Goal: Task Accomplishment & Management: Complete application form

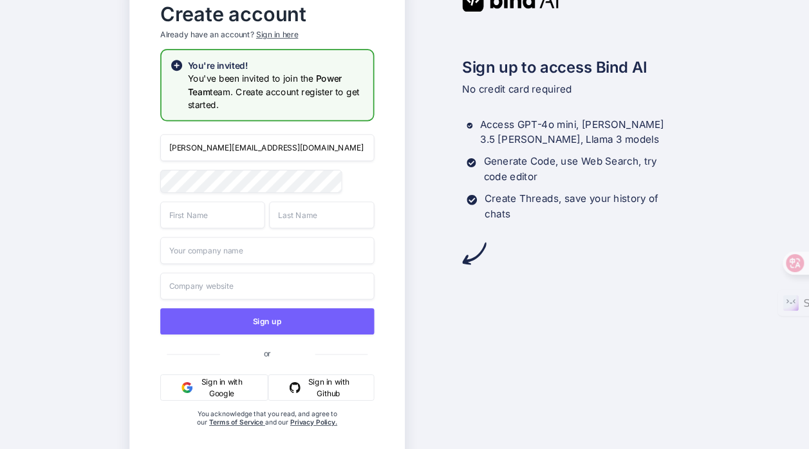
drag, startPoint x: 275, startPoint y: 32, endPoint x: 354, endPoint y: 22, distance: 79.2
click at [354, 22] on div "Create account Already have an account? Sign in here" at bounding box center [267, 22] width 214 height 53
click at [318, 153] on input "kerwin.workac@gmail.com" at bounding box center [267, 147] width 214 height 27
click at [261, 290] on input "text" at bounding box center [267, 285] width 214 height 27
click at [212, 392] on button "Sign in with Google" at bounding box center [213, 387] width 107 height 26
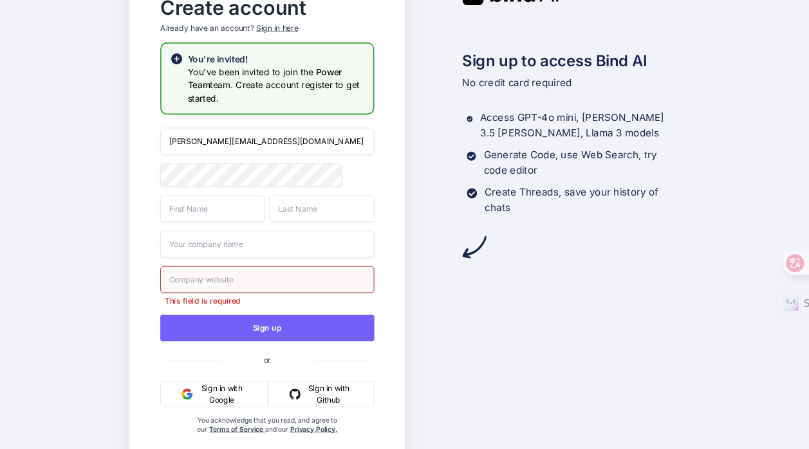
drag, startPoint x: 222, startPoint y: 139, endPoint x: 193, endPoint y: 138, distance: 29.0
click at [193, 138] on input "kerwin.workac@gmail.com" at bounding box center [267, 140] width 214 height 27
type input "[EMAIL_ADDRESS][DOMAIN_NAME]"
click at [236, 210] on input "text" at bounding box center [212, 208] width 105 height 27
type input "Kerwin"
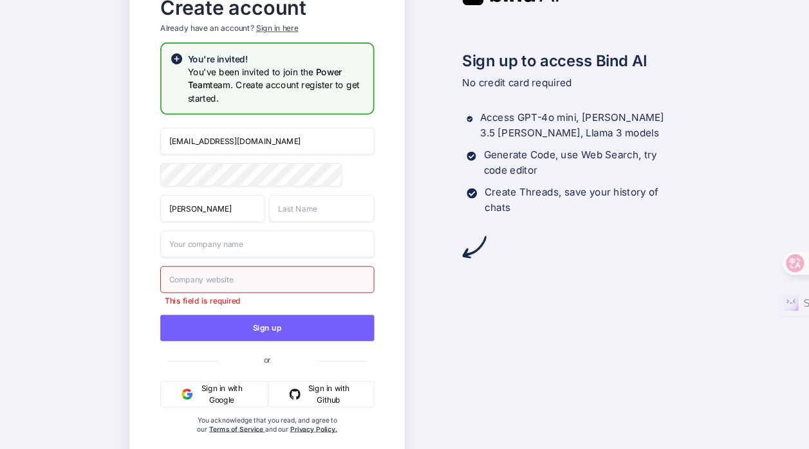
type input "Luk"
click at [287, 239] on input "text" at bounding box center [267, 243] width 214 height 27
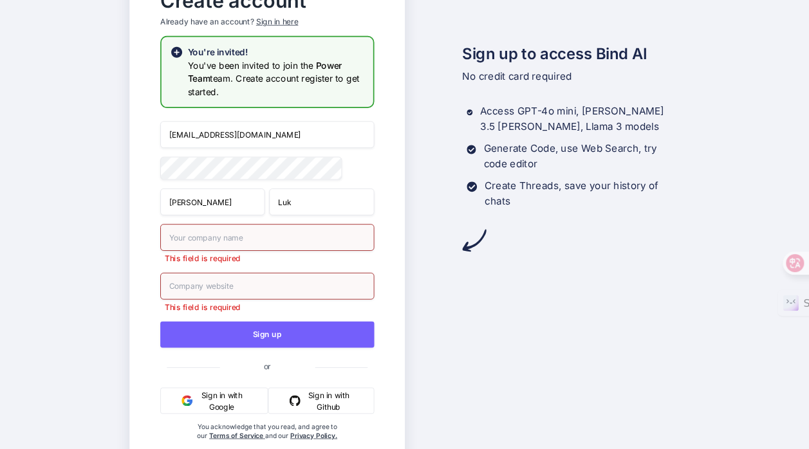
click at [254, 287] on input "text" at bounding box center [267, 285] width 214 height 27
click at [254, 237] on input "text" at bounding box center [267, 237] width 214 height 27
type input "kerwinluk"
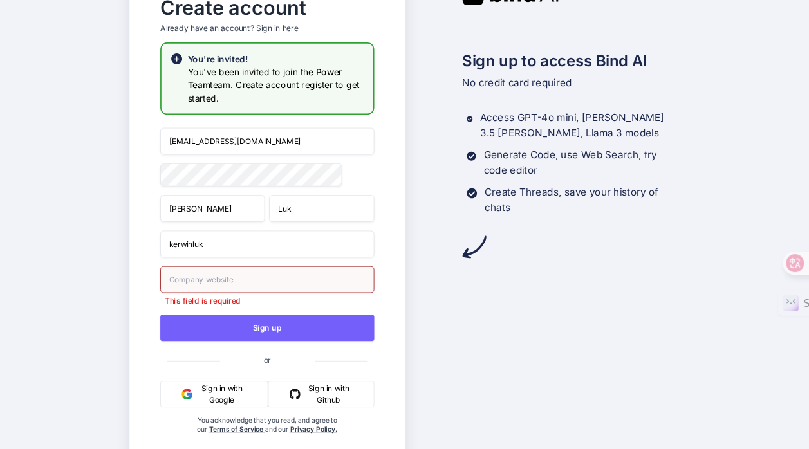
click at [257, 286] on input "text" at bounding box center [267, 279] width 214 height 27
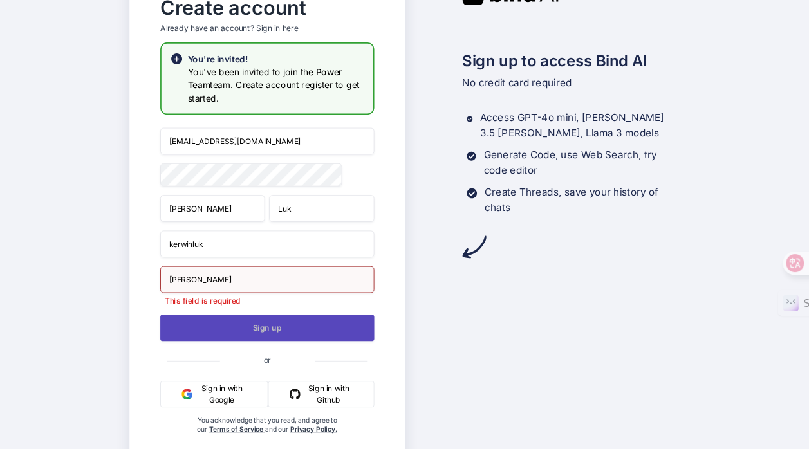
type input "kerwin"
click at [326, 329] on button "Sign up" at bounding box center [267, 328] width 214 height 26
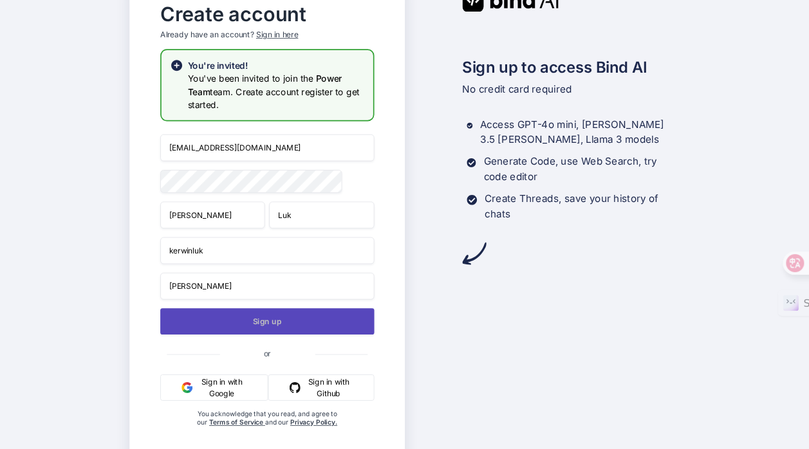
click at [306, 327] on button "Sign up" at bounding box center [267, 321] width 214 height 26
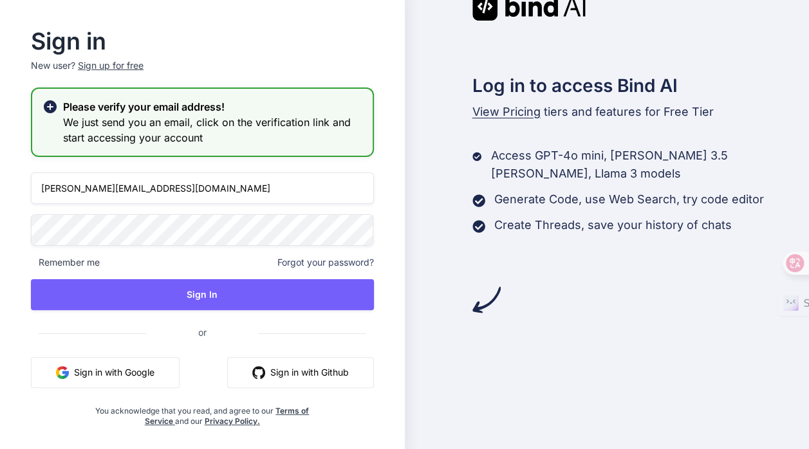
type input "[EMAIL_ADDRESS][DOMAIN_NAME]"
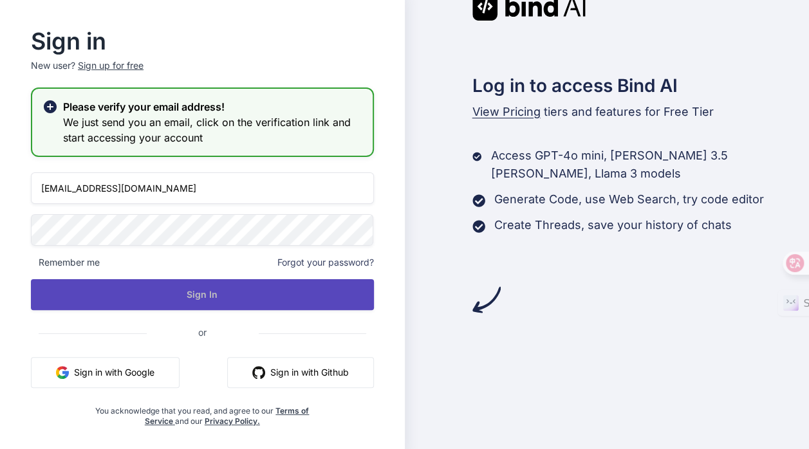
click at [140, 291] on button "Sign In" at bounding box center [202, 294] width 343 height 31
click at [256, 300] on button "Sign In" at bounding box center [202, 294] width 343 height 31
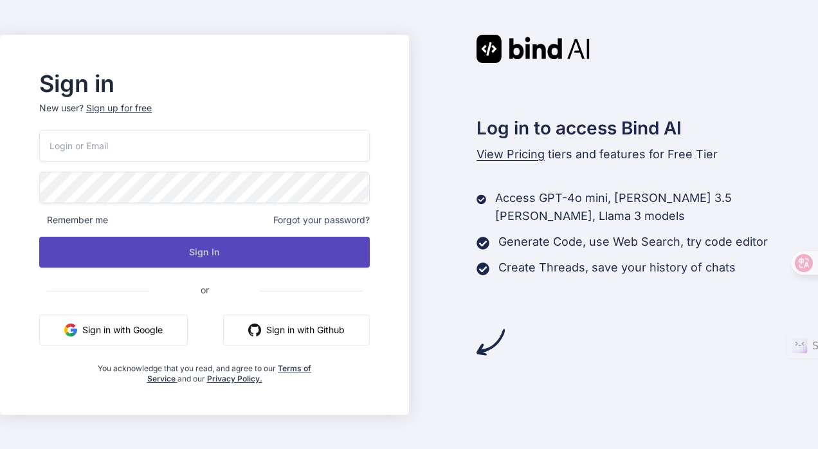
type input "[EMAIL_ADDRESS][DOMAIN_NAME]"
click at [207, 248] on button "Sign In" at bounding box center [204, 252] width 331 height 31
click at [250, 252] on button "Sign In" at bounding box center [204, 252] width 331 height 31
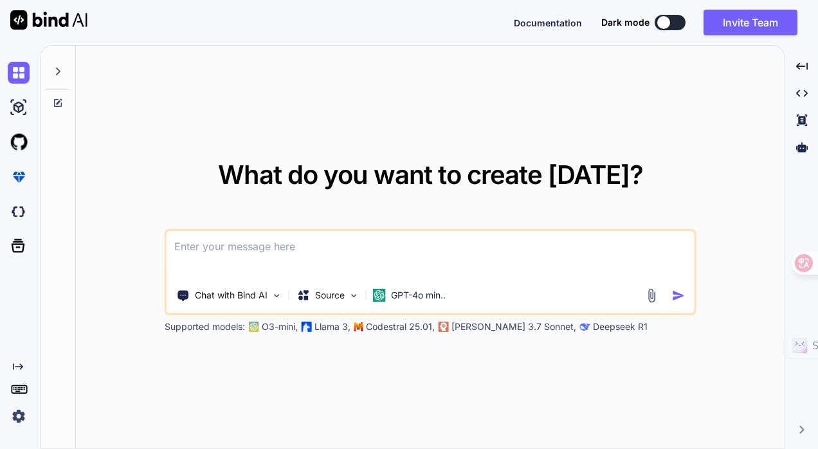
click at [21, 416] on img at bounding box center [19, 416] width 22 height 22
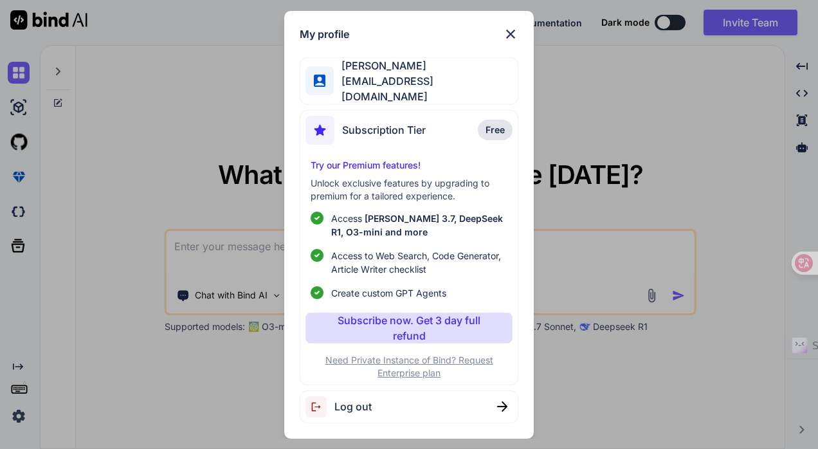
type textarea "x"
click at [513, 38] on img at bounding box center [510, 33] width 15 height 15
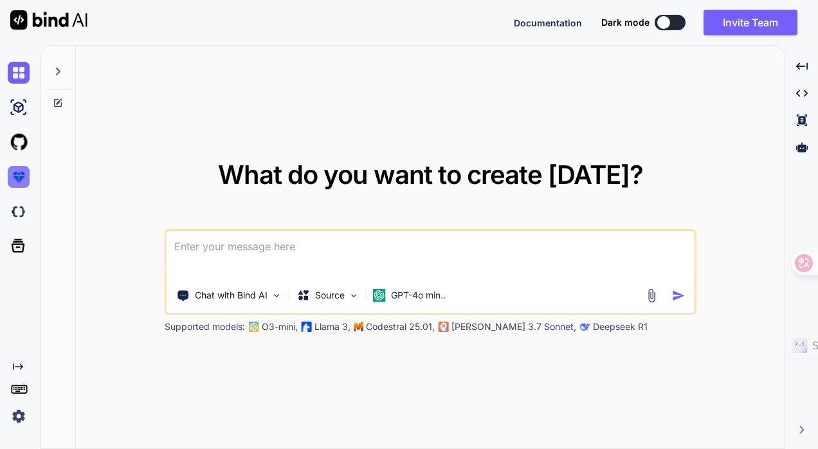
click at [19, 176] on img at bounding box center [19, 177] width 22 height 22
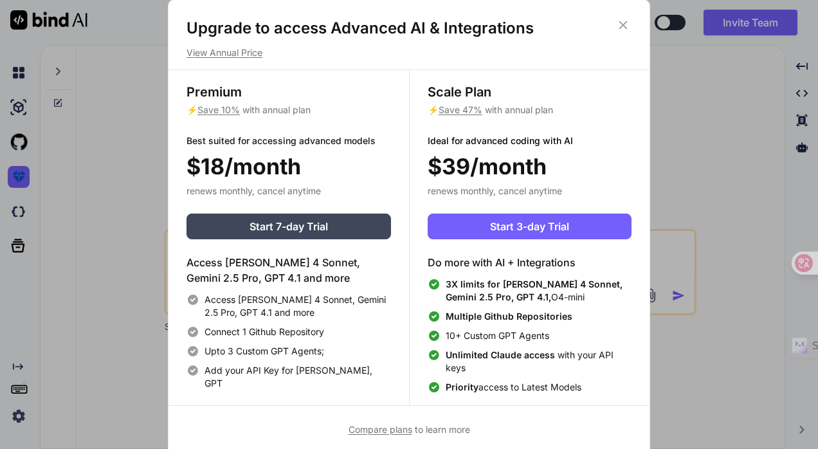
click at [627, 19] on icon at bounding box center [623, 25] width 14 height 14
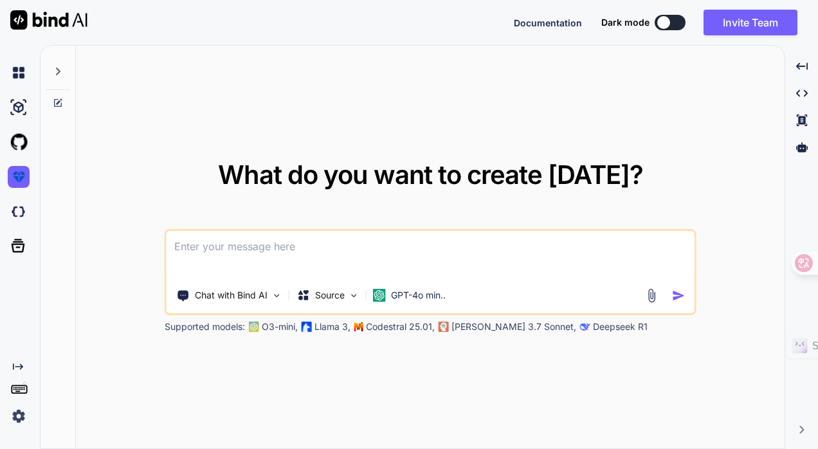
click at [14, 411] on img at bounding box center [19, 416] width 22 height 22
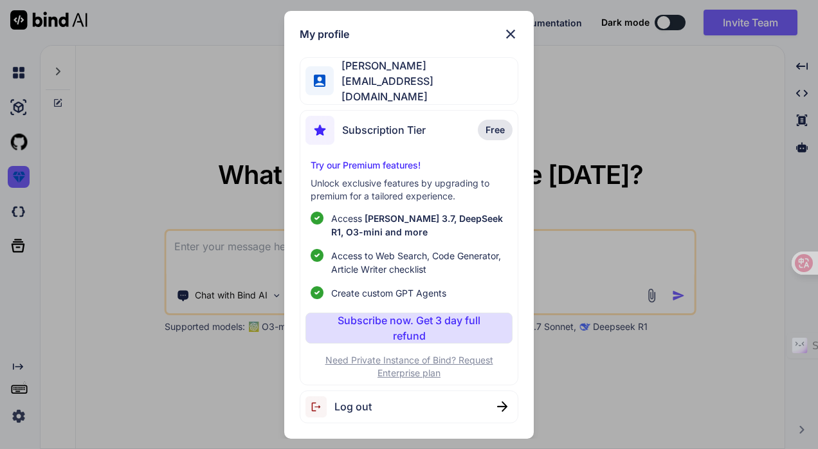
click at [21, 67] on div "My profile Kerwin Luk kerwinluk@gmail.com Subscription Tier Free Try our Premiu…" at bounding box center [409, 224] width 818 height 449
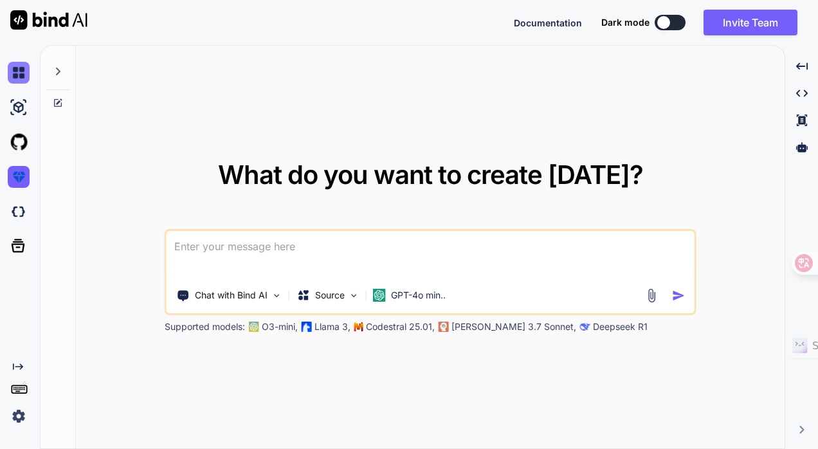
click at [19, 67] on img at bounding box center [19, 73] width 22 height 22
click at [17, 429] on div "Created with Pixso." at bounding box center [20, 247] width 40 height 404
click at [21, 415] on img at bounding box center [19, 416] width 22 height 22
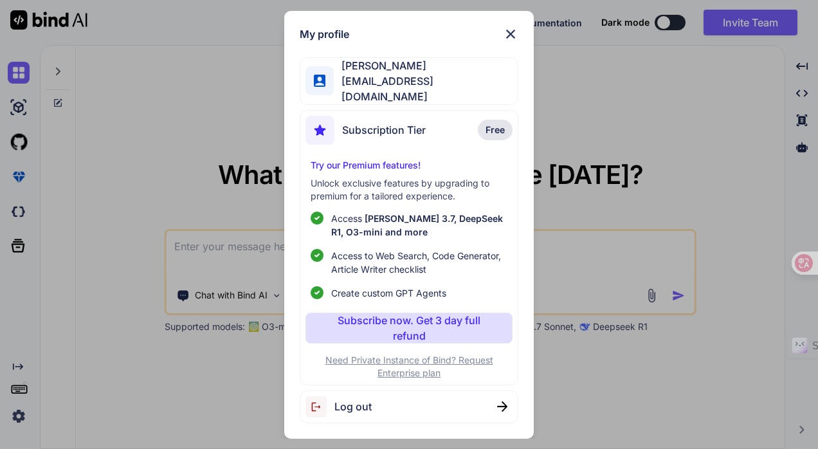
click at [563, 254] on div "My profile [PERSON_NAME] [PERSON_NAME][EMAIL_ADDRESS][DOMAIN_NAME] Subscription…" at bounding box center [409, 224] width 818 height 449
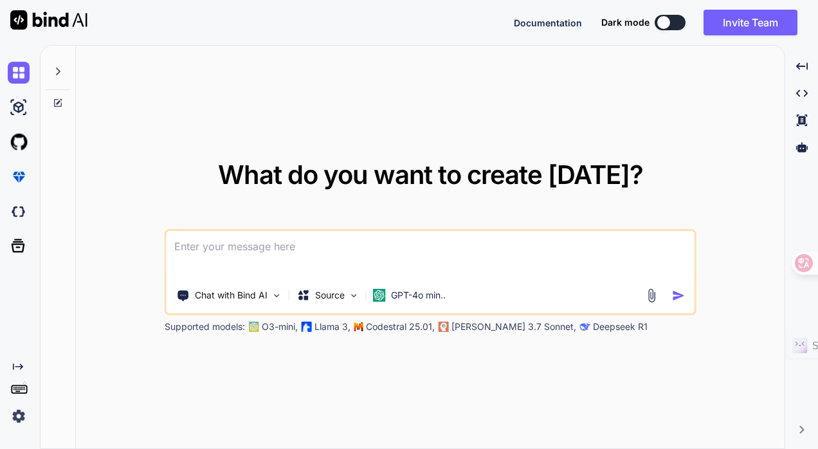
click at [443, 254] on textarea at bounding box center [431, 255] width 528 height 48
click at [223, 297] on p "Chat with Bind AI" at bounding box center [231, 295] width 73 height 13
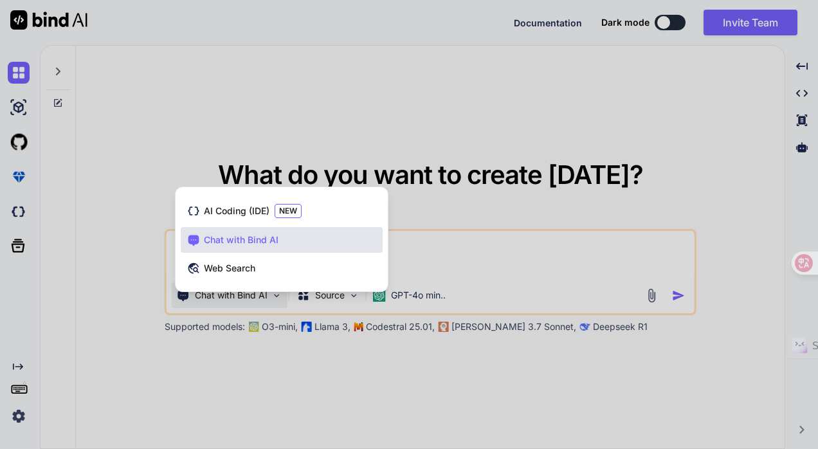
click at [551, 228] on div at bounding box center [409, 224] width 818 height 449
type textarea "x"
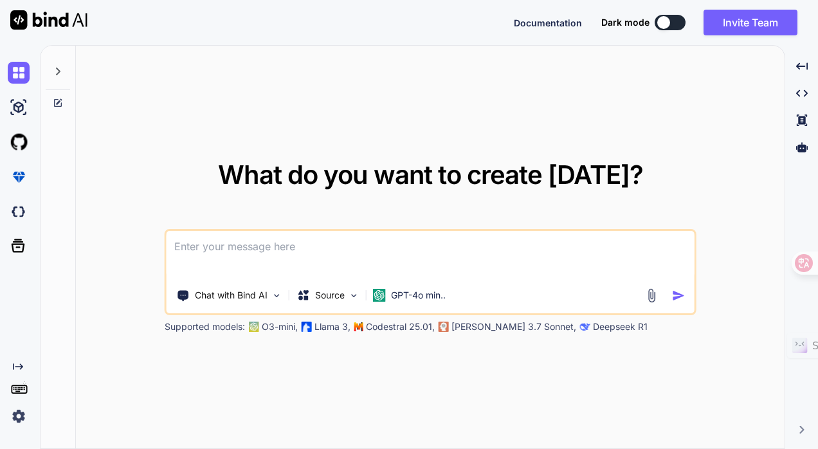
click at [375, 243] on textarea at bounding box center [431, 255] width 528 height 48
type textarea "h"
type textarea "x"
type textarea "hi"
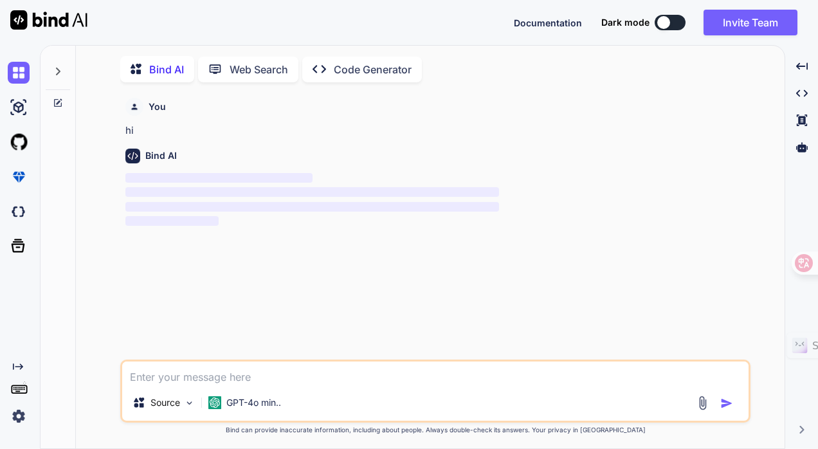
scroll to position [5, 0]
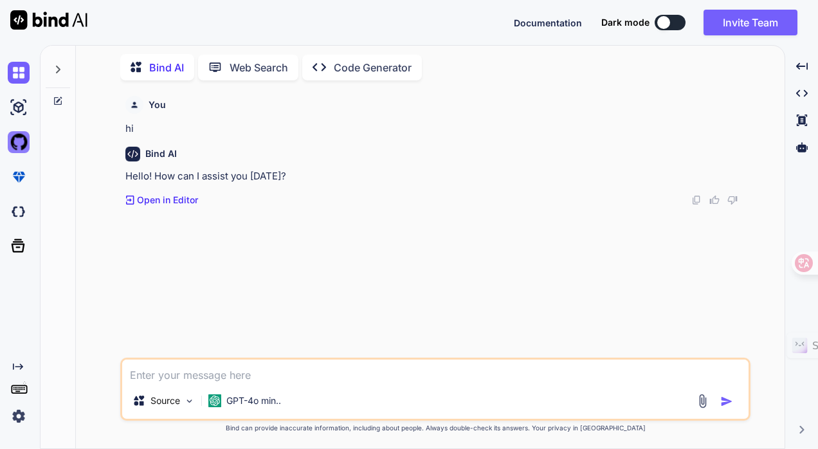
click at [23, 135] on img at bounding box center [19, 142] width 22 height 22
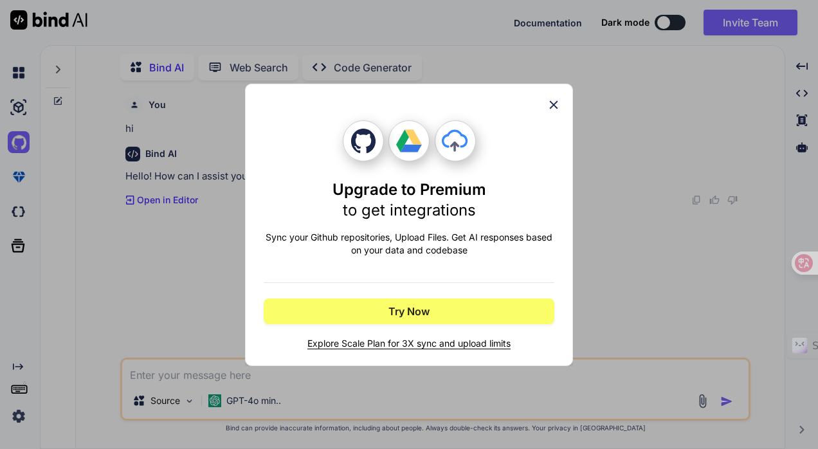
click at [555, 107] on icon at bounding box center [554, 105] width 14 height 14
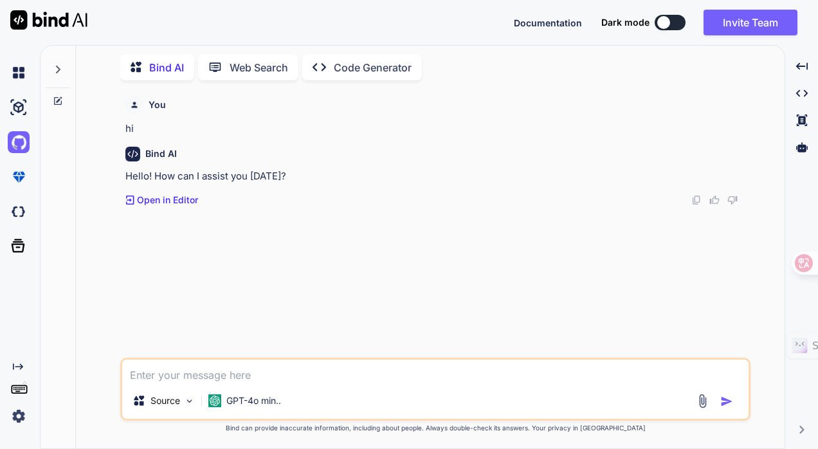
click at [18, 364] on icon "Created with Pixso." at bounding box center [18, 367] width 10 height 10
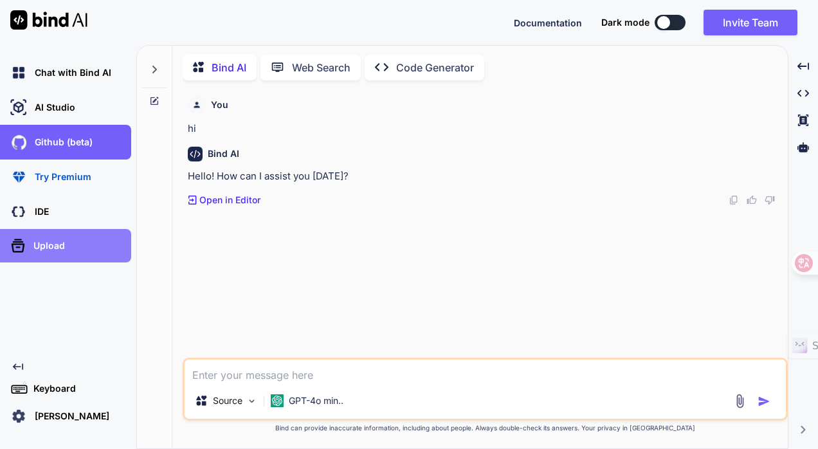
click at [59, 243] on p "Upload" at bounding box center [46, 245] width 37 height 13
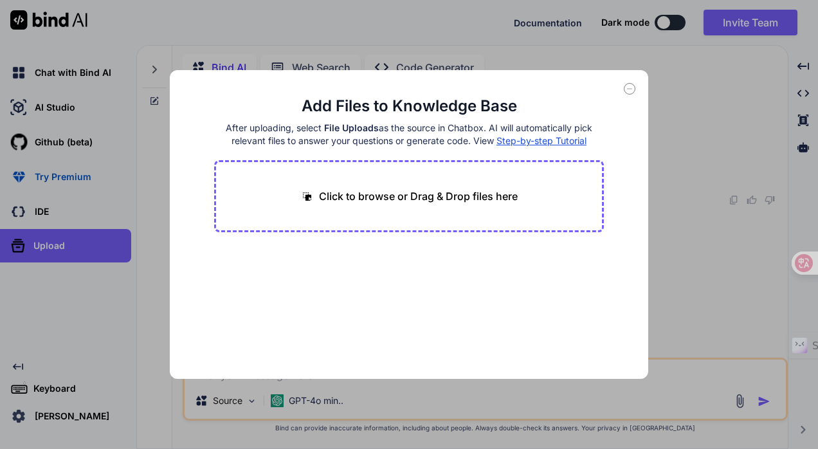
click at [628, 86] on icon at bounding box center [630, 89] width 12 height 12
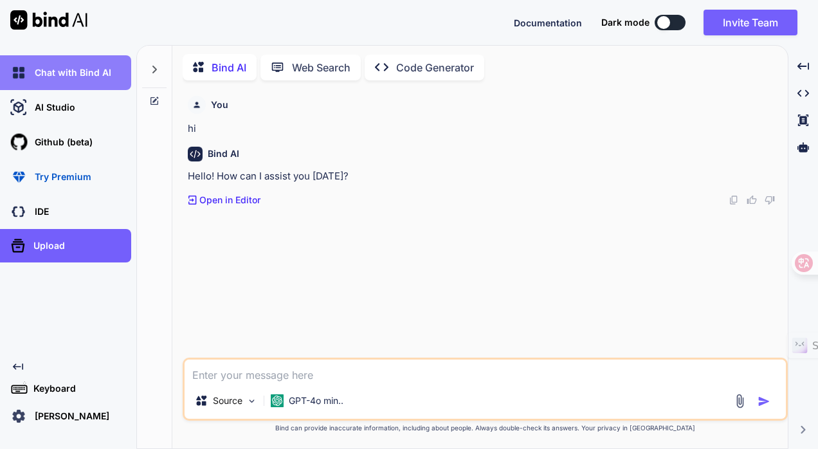
click at [89, 79] on div "Chat with Bind AI" at bounding box center [70, 73] width 124 height 22
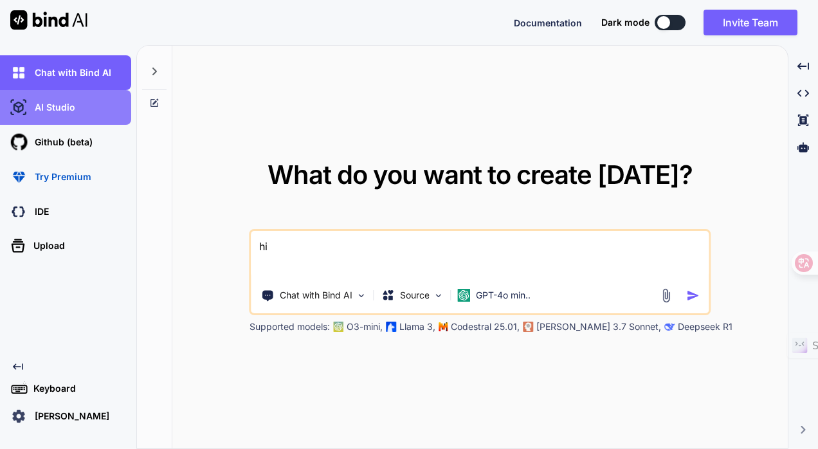
click at [88, 113] on div "AI Studio" at bounding box center [70, 108] width 124 height 22
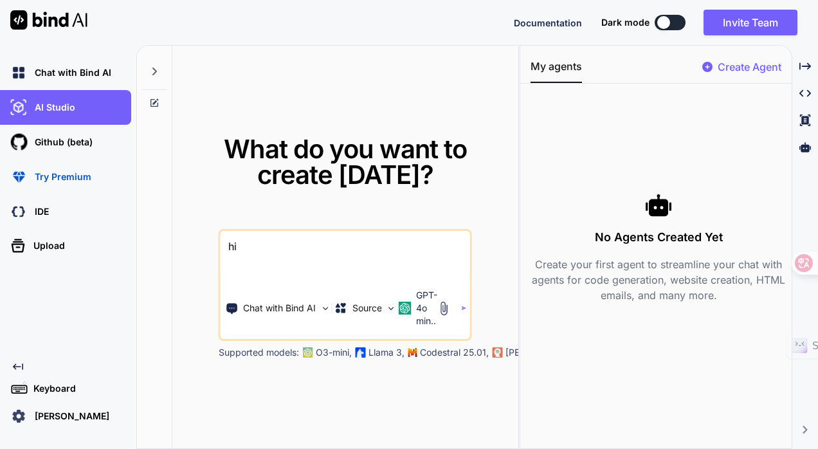
type textarea "x"
click at [80, 421] on p "Kerwin Luk" at bounding box center [70, 416] width 80 height 13
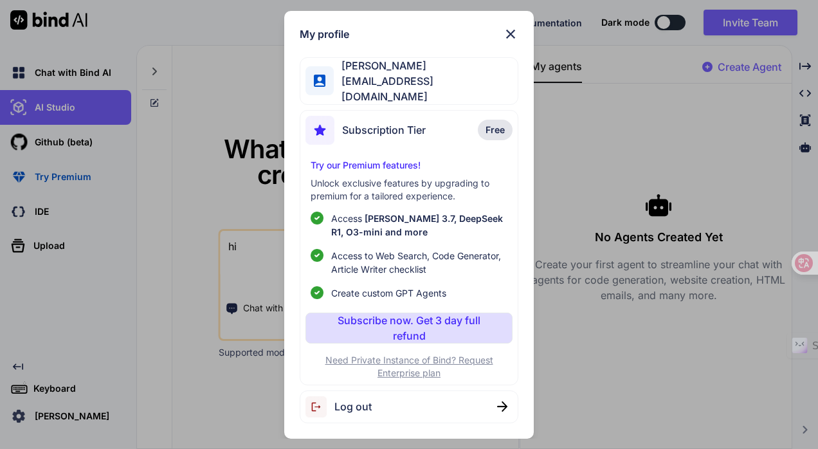
click at [514, 32] on img at bounding box center [510, 33] width 15 height 15
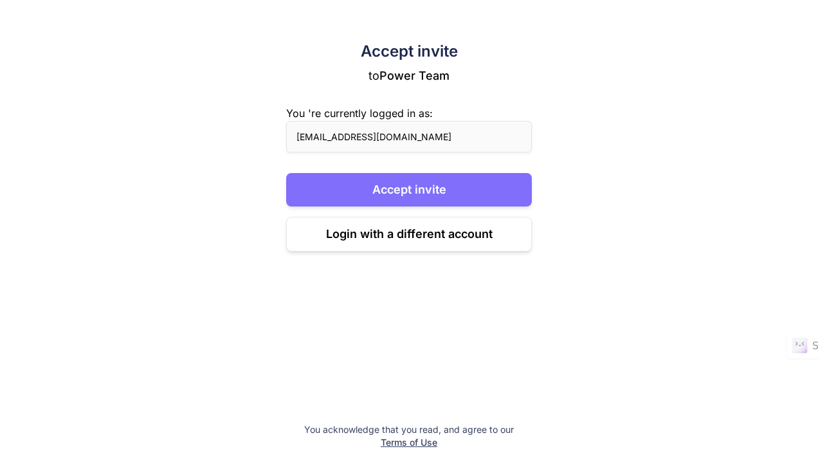
click at [502, 190] on button "Accept invite" at bounding box center [409, 189] width 246 height 33
click at [444, 199] on button "Accept invite" at bounding box center [409, 189] width 246 height 33
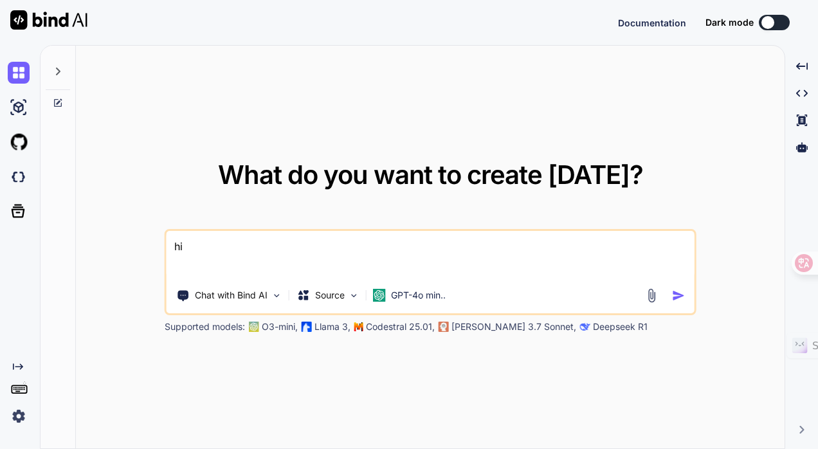
click at [15, 418] on img at bounding box center [19, 416] width 22 height 22
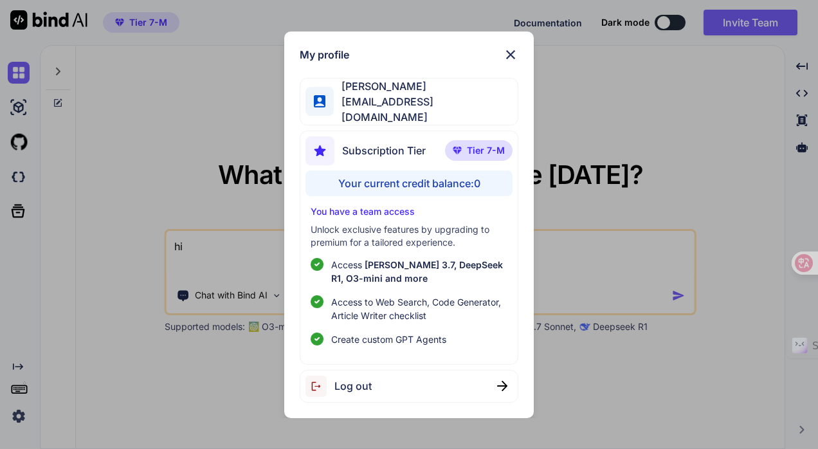
type textarea "x"
click at [13, 144] on div "My profile Kerwin Luk kerwinluk@gmail.com Subscription Tier Tier 7-M Your curre…" at bounding box center [409, 224] width 818 height 449
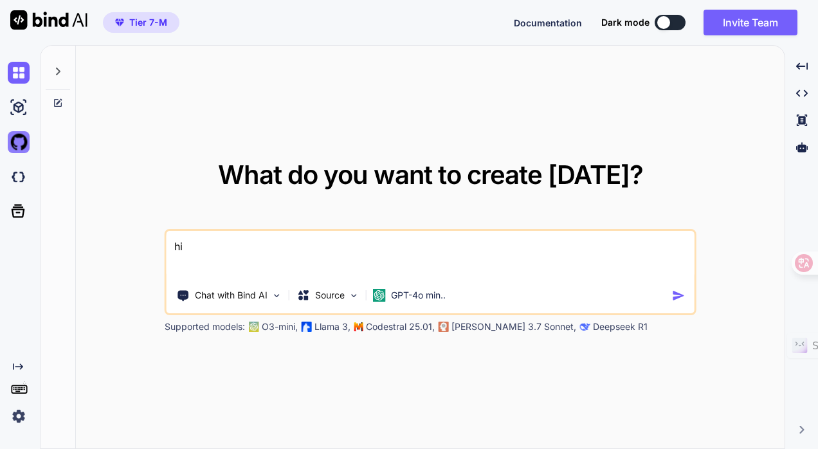
click at [22, 144] on img at bounding box center [19, 142] width 22 height 22
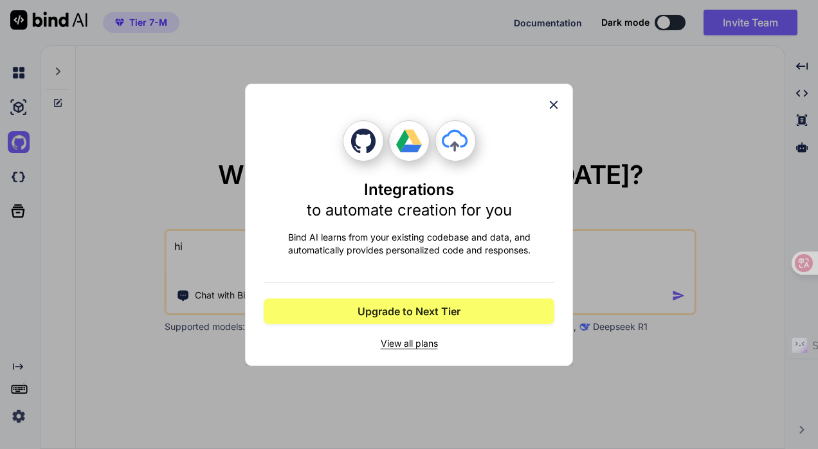
click at [405, 344] on span "View all plans" at bounding box center [409, 343] width 291 height 13
click at [552, 104] on icon at bounding box center [554, 105] width 14 height 14
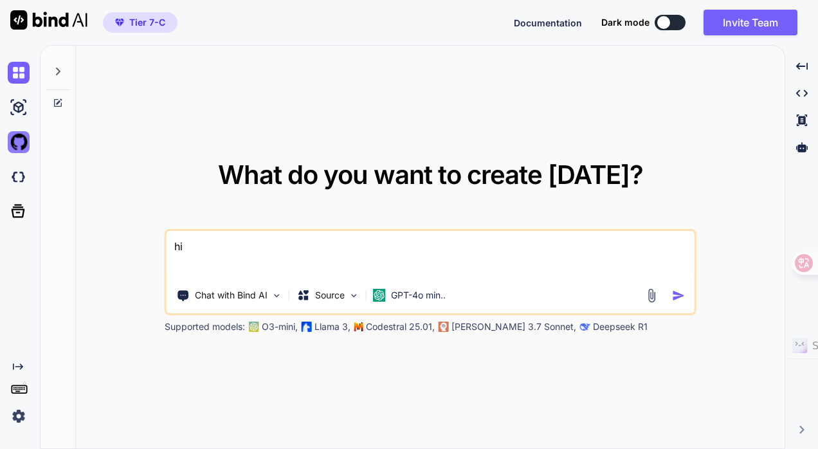
click at [8, 148] on img at bounding box center [19, 142] width 22 height 22
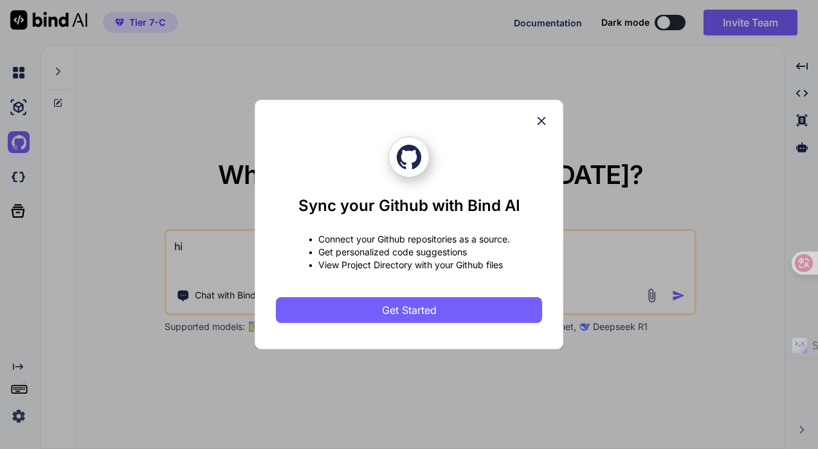
click at [539, 114] on icon at bounding box center [542, 121] width 14 height 14
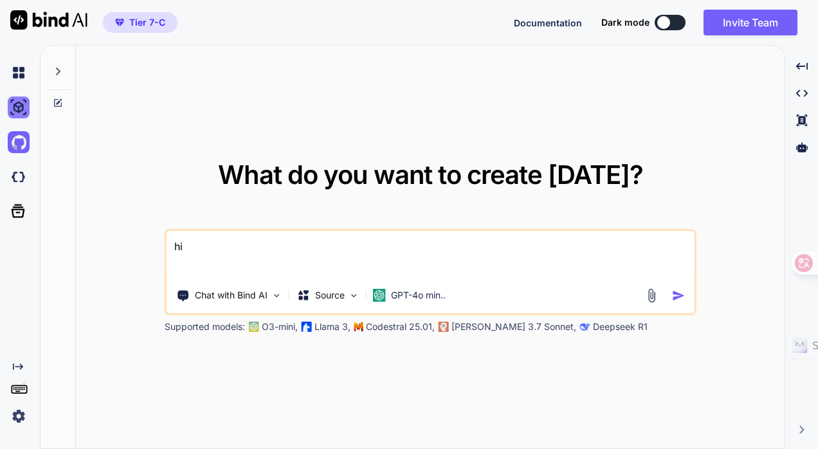
click at [20, 109] on img at bounding box center [19, 108] width 22 height 22
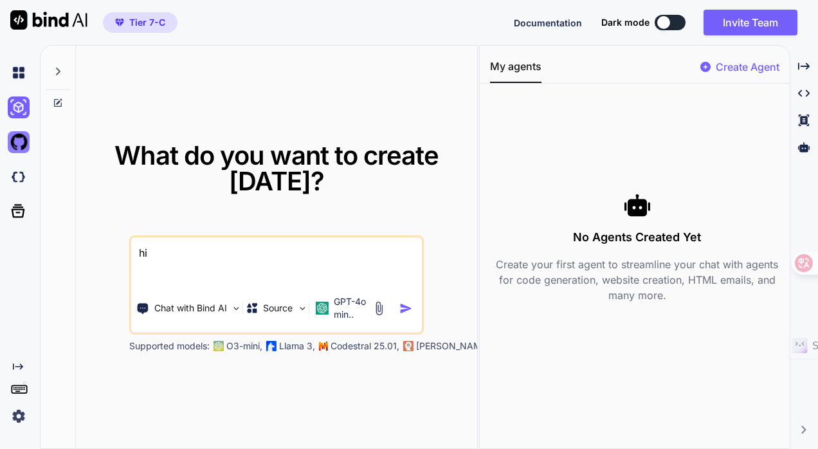
click at [19, 138] on img at bounding box center [19, 142] width 22 height 22
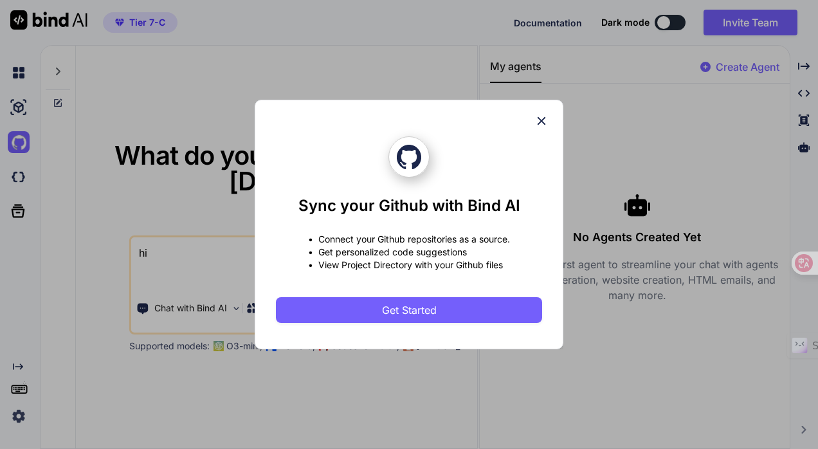
click at [22, 184] on div "Sync your Github with Bind AI • Connect your Github repositories as a source. •…" at bounding box center [409, 224] width 818 height 449
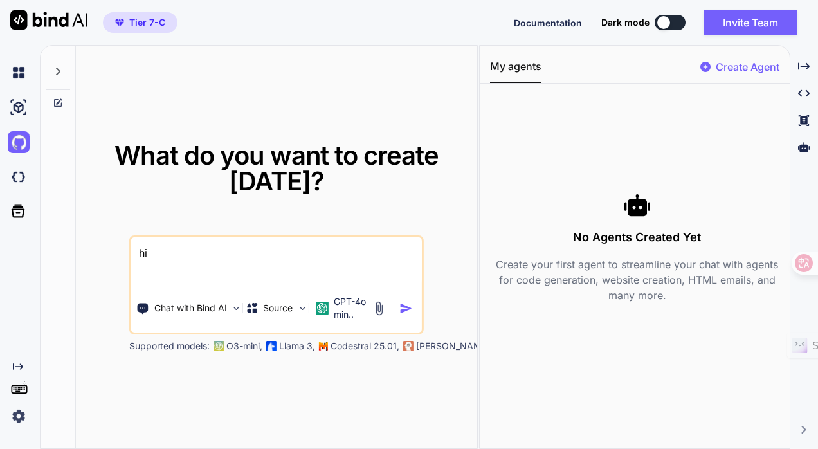
click at [22, 184] on img at bounding box center [19, 177] width 22 height 22
click at [15, 208] on icon at bounding box center [18, 211] width 18 height 18
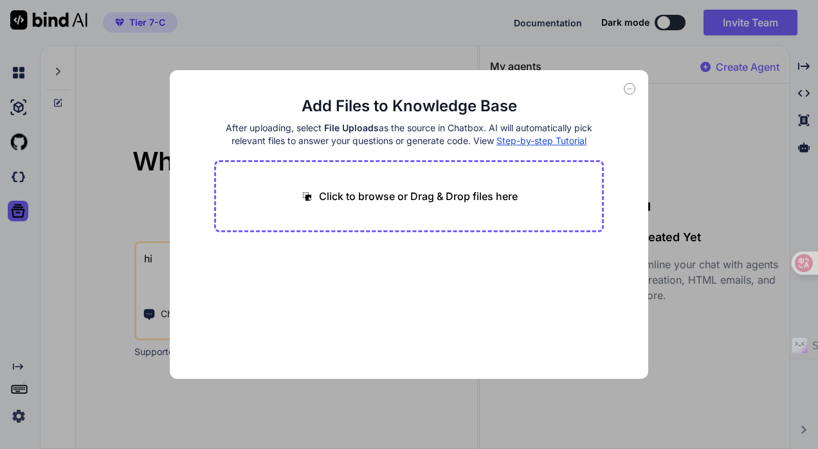
click at [454, 210] on div "Click to browse or Drag & Drop files here" at bounding box center [409, 196] width 391 height 72
click at [633, 85] on icon at bounding box center [630, 89] width 12 height 12
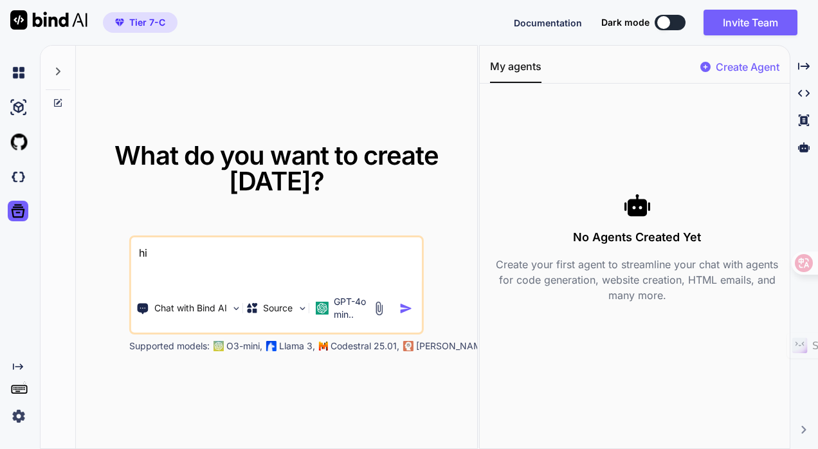
click at [19, 410] on img at bounding box center [19, 416] width 22 height 22
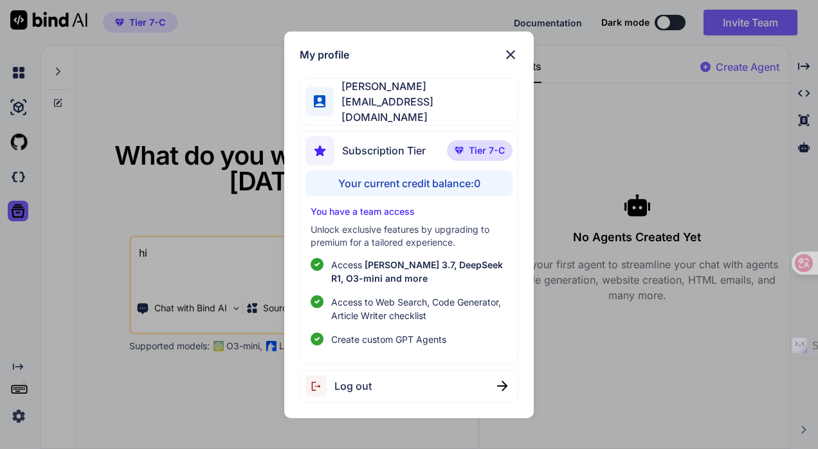
click at [432, 180] on div "Your current credit balance: 0" at bounding box center [410, 184] width 208 height 26
click at [510, 55] on img at bounding box center [510, 54] width 15 height 15
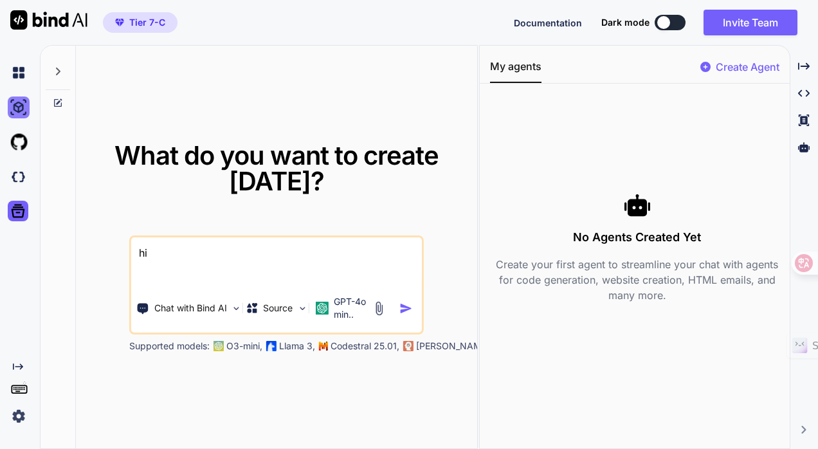
click at [9, 109] on img at bounding box center [19, 108] width 22 height 22
click at [28, 144] on img at bounding box center [19, 142] width 22 height 22
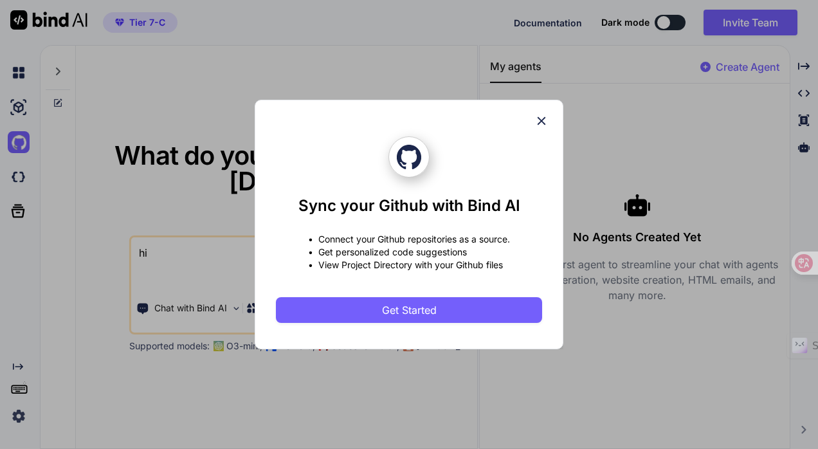
click at [13, 148] on div "Sync your Github with Bind AI • Connect your Github repositories as a source. •…" at bounding box center [409, 224] width 818 height 449
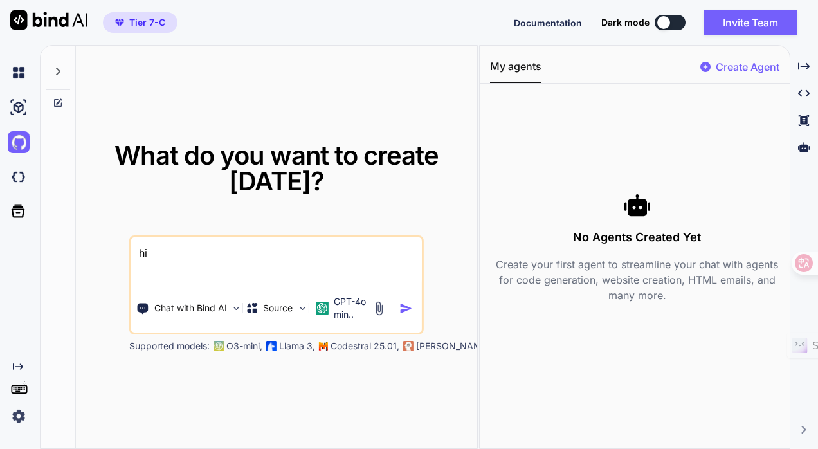
click at [60, 75] on icon at bounding box center [58, 71] width 10 height 10
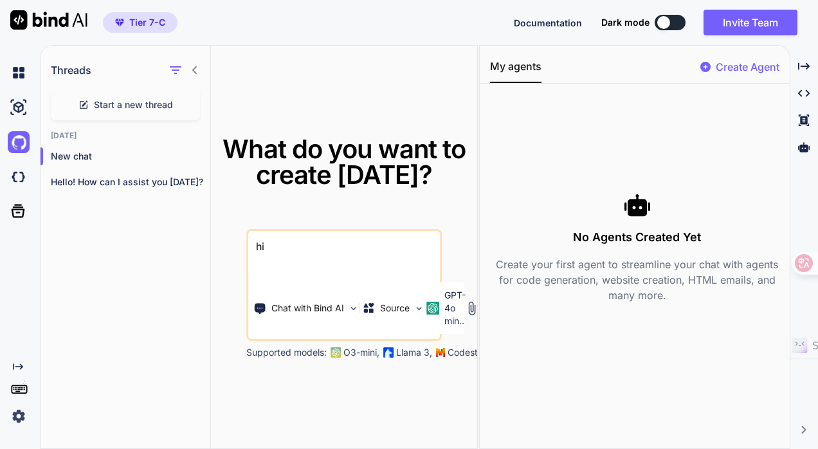
click at [165, 104] on span "Start a new thread" at bounding box center [133, 104] width 79 height 13
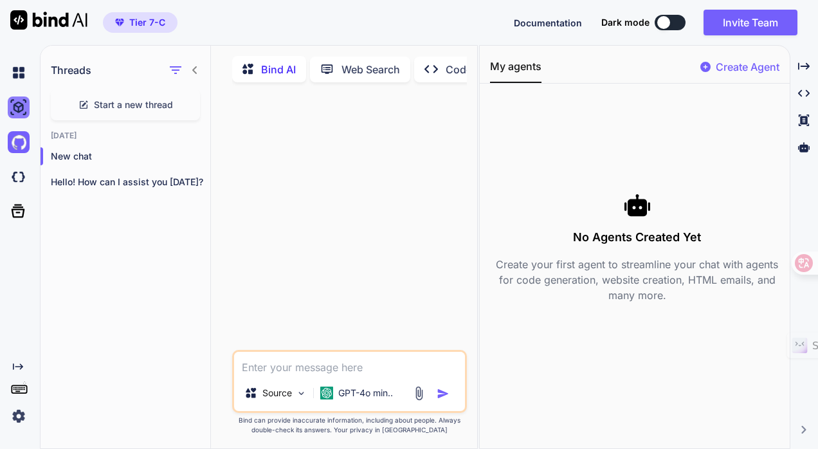
click at [14, 109] on img at bounding box center [19, 108] width 22 height 22
click at [15, 74] on img at bounding box center [19, 73] width 22 height 22
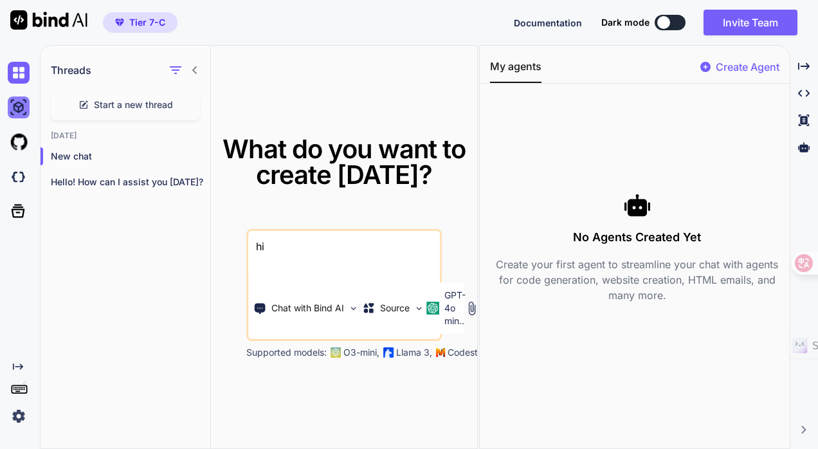
click at [24, 116] on img at bounding box center [19, 108] width 22 height 22
click at [15, 149] on img at bounding box center [19, 142] width 22 height 22
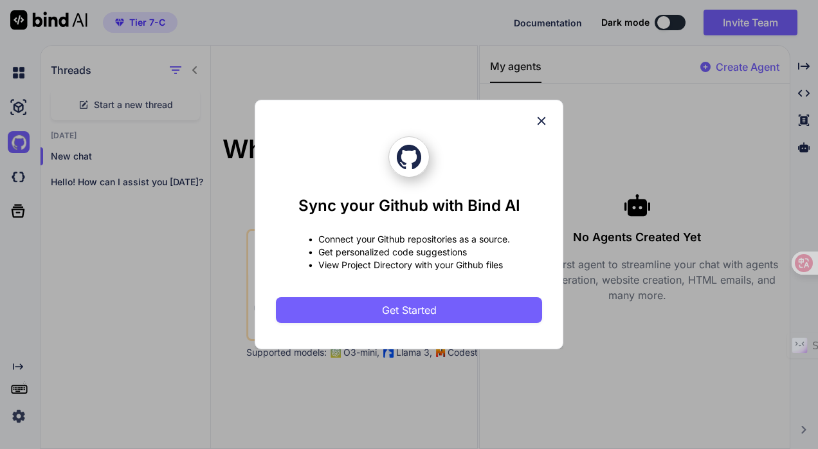
click at [539, 127] on icon at bounding box center [542, 121] width 14 height 14
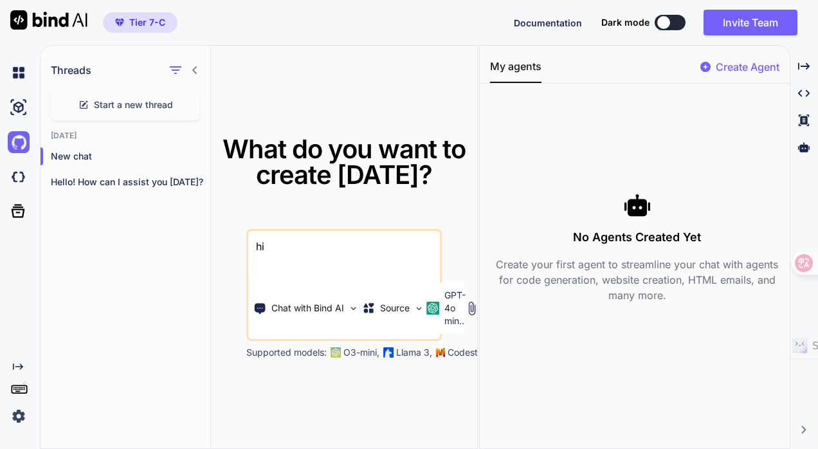
click at [23, 408] on img at bounding box center [19, 416] width 22 height 22
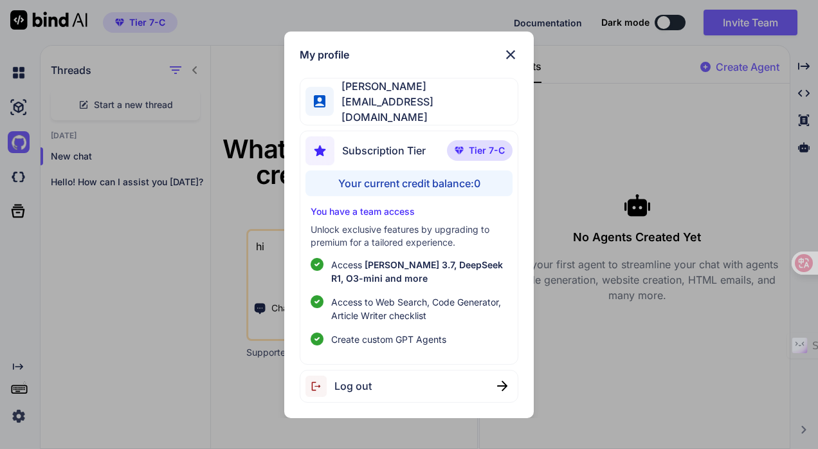
click at [514, 59] on img at bounding box center [510, 54] width 15 height 15
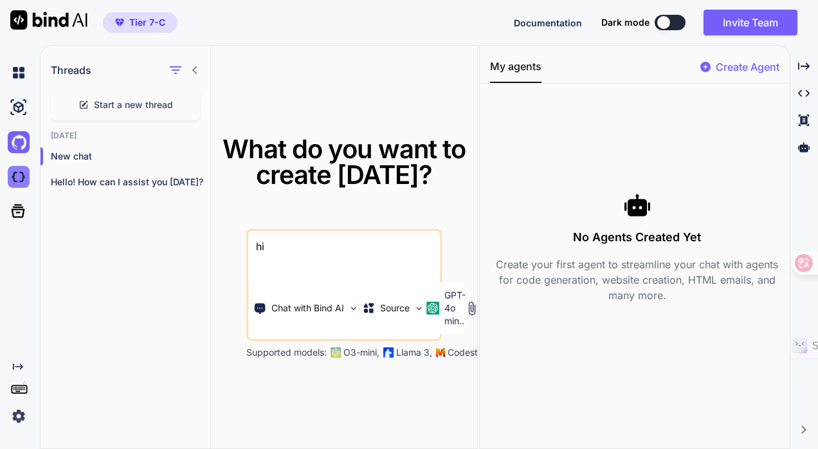
click at [24, 185] on img at bounding box center [19, 177] width 22 height 22
click at [192, 180] on icon "button" at bounding box center [196, 182] width 8 height 8
click at [151, 272] on div "Threads Start a new thread Today New chat Hello! How can I assist you today?" at bounding box center [126, 248] width 171 height 404
click at [15, 365] on icon "Created with Pixso." at bounding box center [18, 367] width 10 height 10
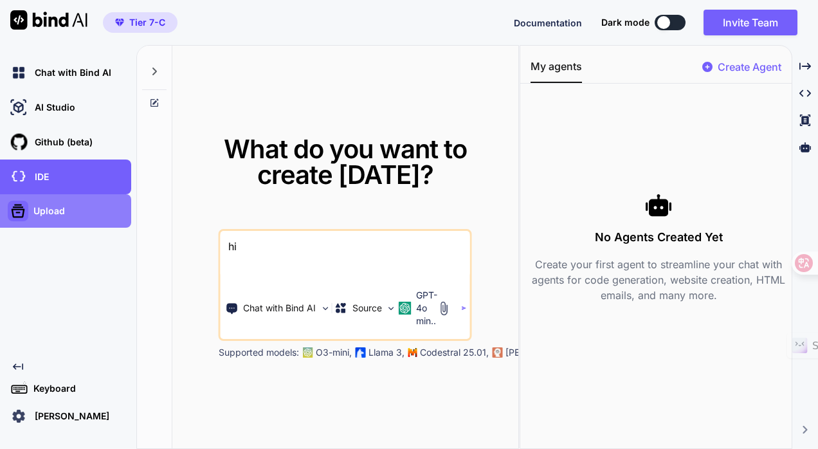
click at [25, 219] on icon at bounding box center [18, 211] width 18 height 18
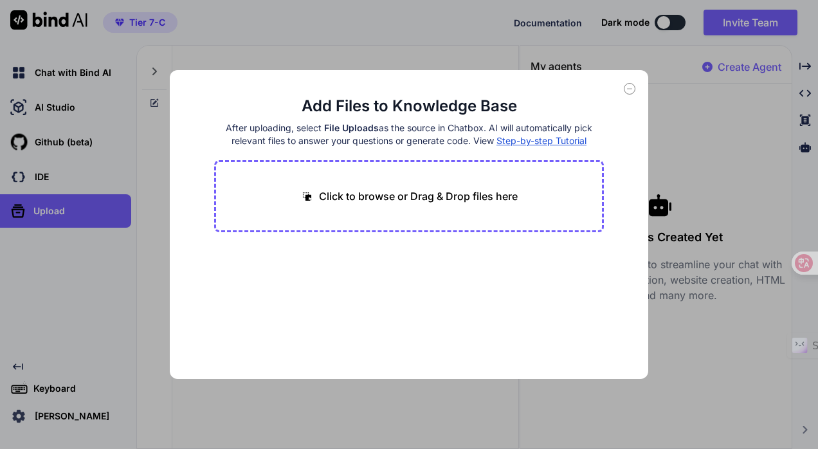
click at [638, 84] on div "Add Files to Knowledge Base After uploading, select File Uploads as the source …" at bounding box center [409, 224] width 479 height 309
click at [626, 91] on icon at bounding box center [630, 89] width 12 height 12
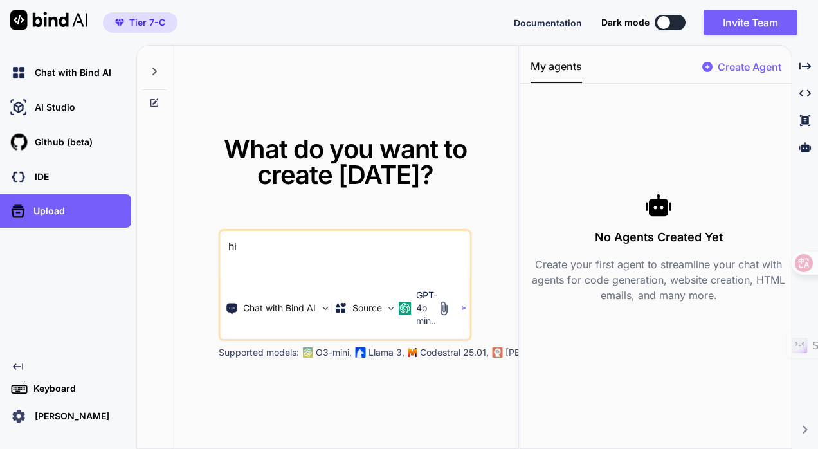
click at [40, 424] on div "Kerwin Luk" at bounding box center [70, 416] width 124 height 22
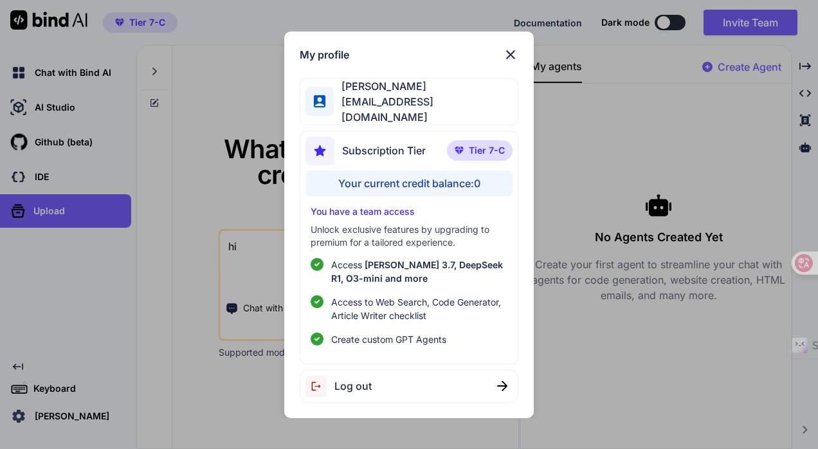
click at [513, 56] on img at bounding box center [510, 54] width 15 height 15
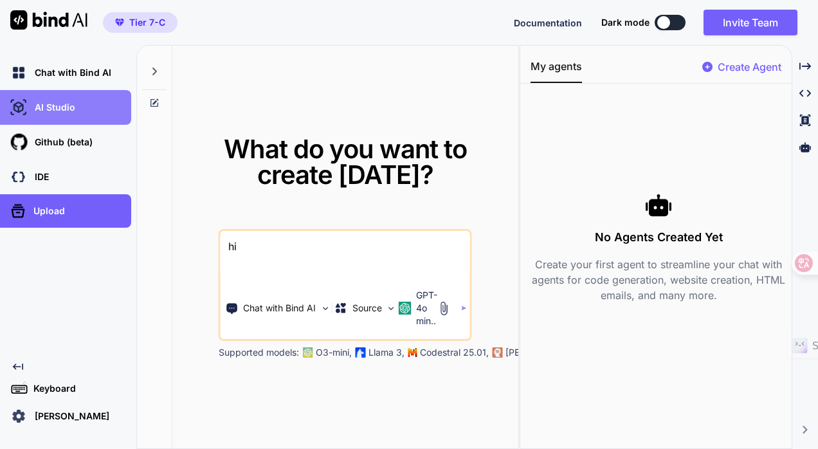
click at [45, 120] on div "AI Studio" at bounding box center [65, 107] width 131 height 35
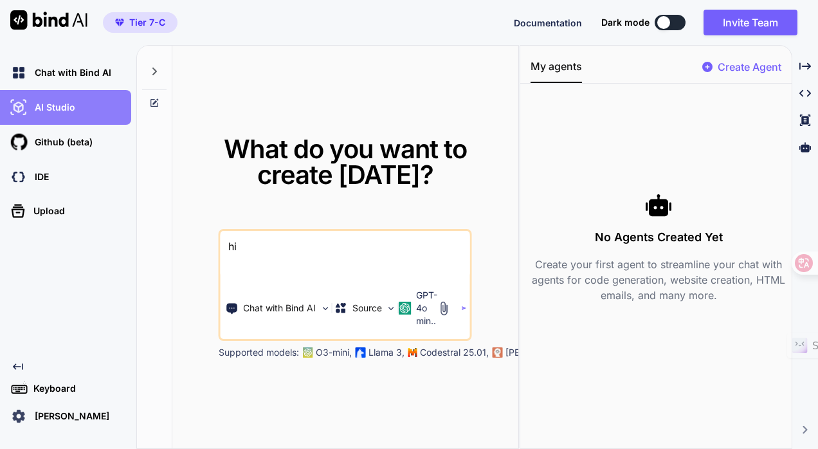
click at [59, 112] on p "AI Studio" at bounding box center [53, 107] width 46 height 13
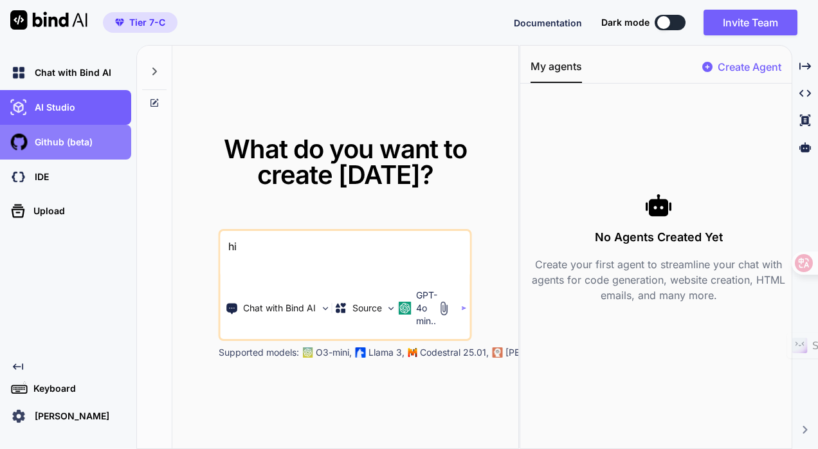
click at [66, 152] on div "Github (beta)" at bounding box center [70, 142] width 124 height 22
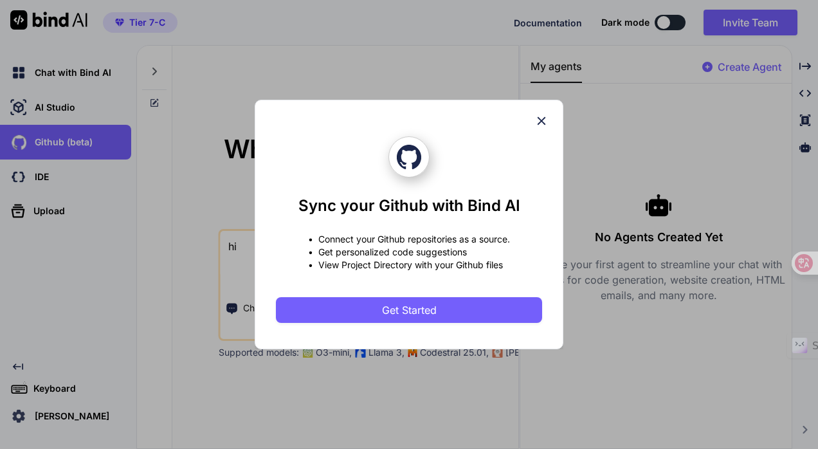
click at [409, 295] on div "Sync your Github with Bind AI • Connect your Github repositories as a source. •…" at bounding box center [409, 229] width 266 height 187
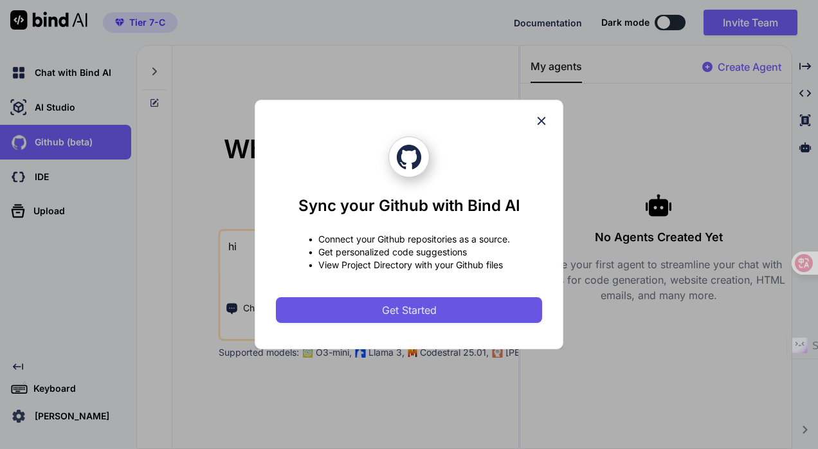
click at [416, 306] on span "Get Started" at bounding box center [409, 309] width 55 height 15
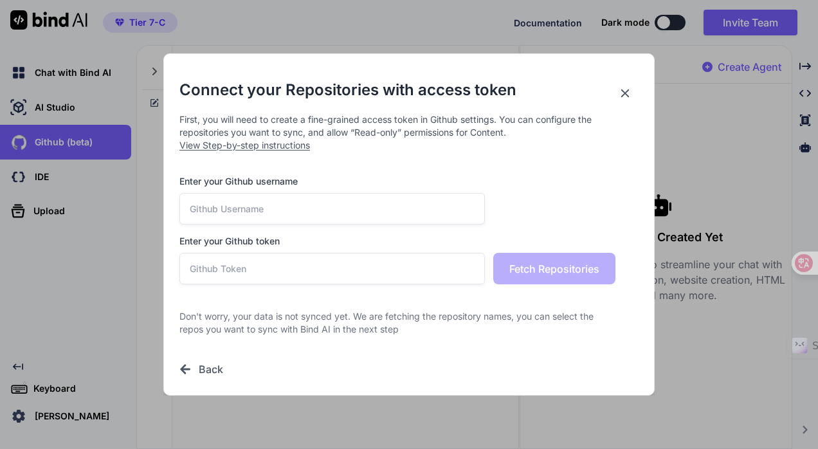
click at [333, 208] on input "text" at bounding box center [333, 209] width 306 height 32
click at [622, 85] on h2 "Connect your Repositories with access token" at bounding box center [409, 90] width 459 height 21
click at [614, 98] on h2 "Connect your Repositories with access token" at bounding box center [409, 90] width 459 height 21
click at [619, 99] on icon at bounding box center [625, 93] width 14 height 14
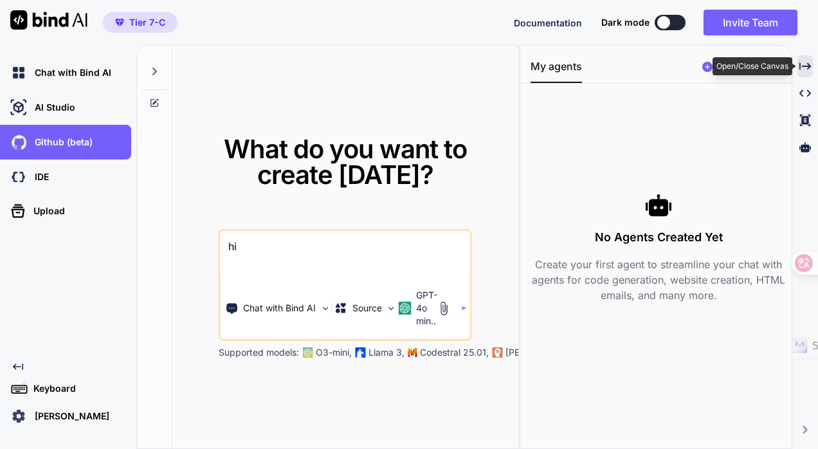
click at [802, 68] on icon "Created with Pixso." at bounding box center [806, 66] width 12 height 12
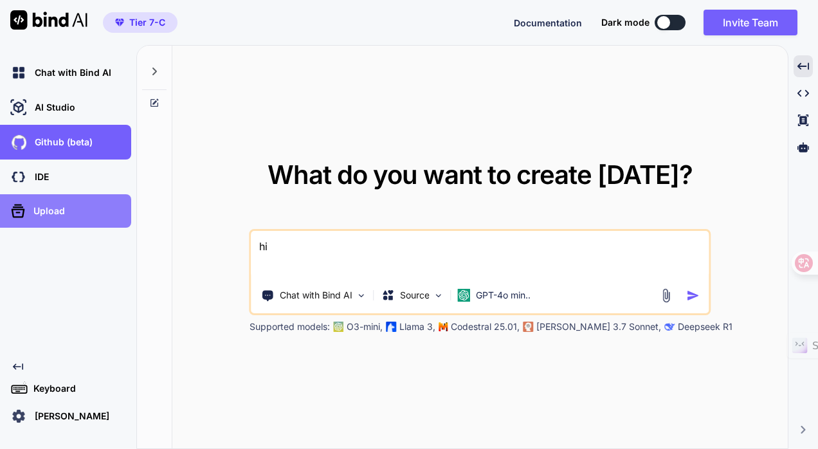
click at [68, 219] on div "Upload" at bounding box center [70, 211] width 124 height 21
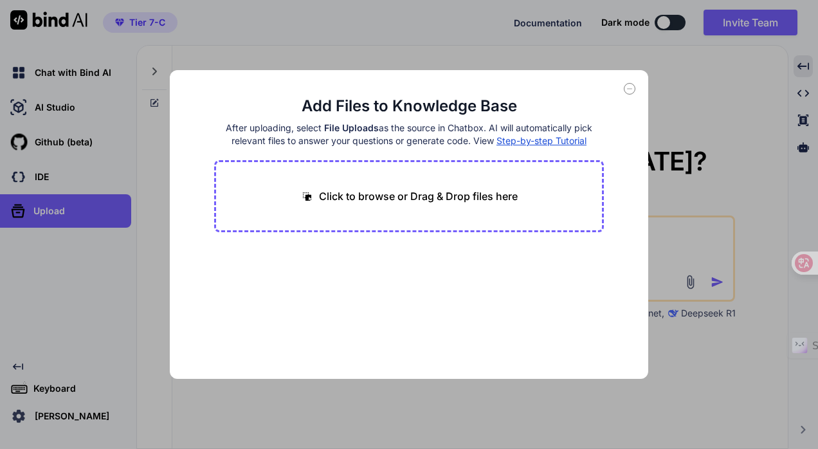
click at [91, 383] on div "Add Files to Knowledge Base After uploading, select File Uploads as the source …" at bounding box center [409, 224] width 818 height 449
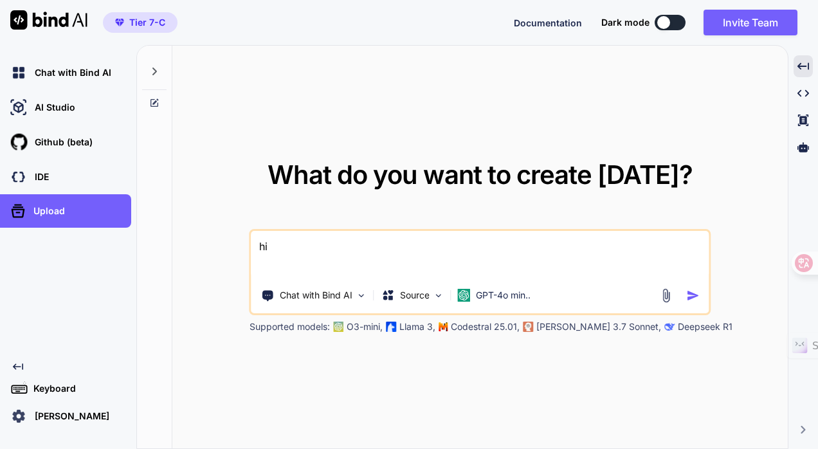
click at [73, 414] on p "Kerwin Luk" at bounding box center [70, 416] width 80 height 13
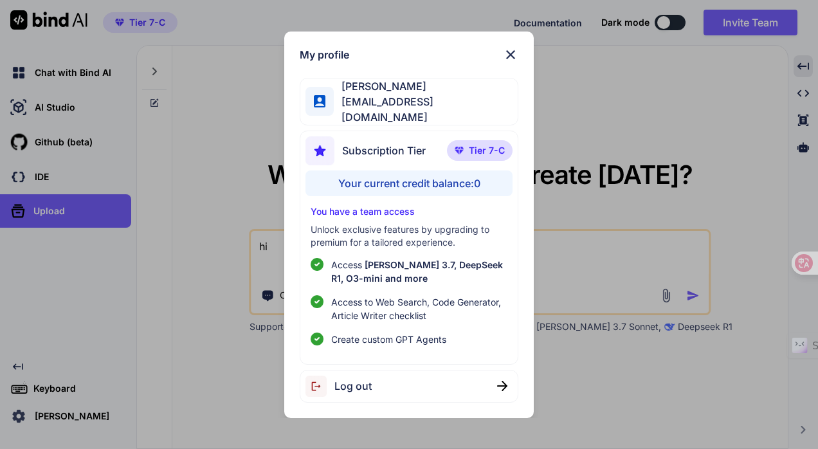
click at [514, 62] on img at bounding box center [510, 54] width 15 height 15
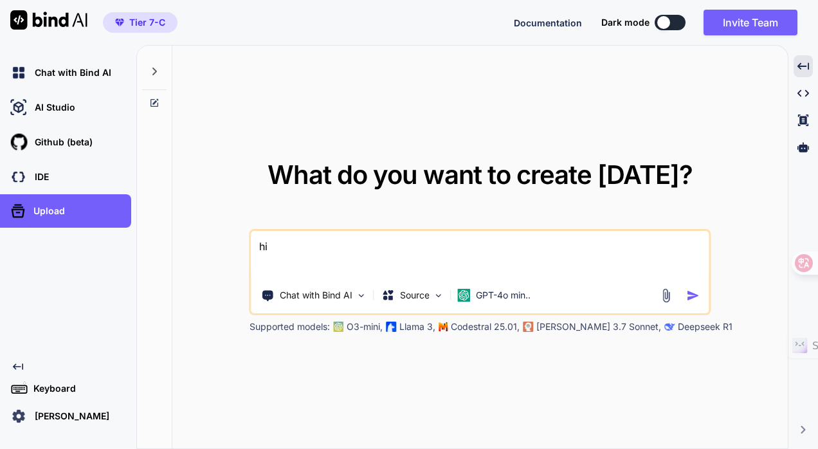
click at [62, 413] on p "Kerwin Luk" at bounding box center [70, 416] width 80 height 13
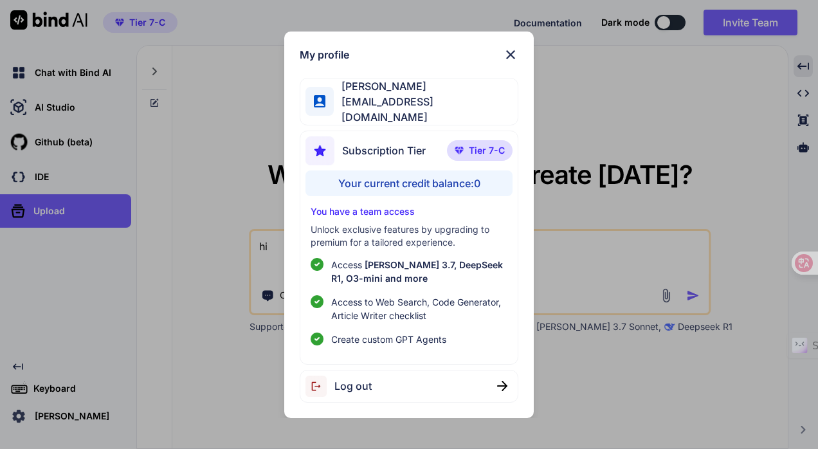
click at [62, 420] on div "My profile Kerwin Luk kerwinluk@gmail.com Subscription Tier Tier 7-C Your curre…" at bounding box center [409, 224] width 818 height 449
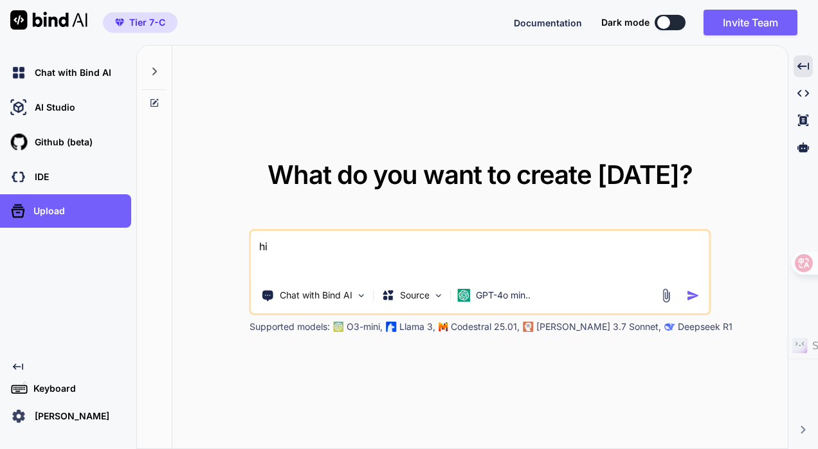
click at [63, 418] on p "Kerwin Luk" at bounding box center [70, 416] width 80 height 13
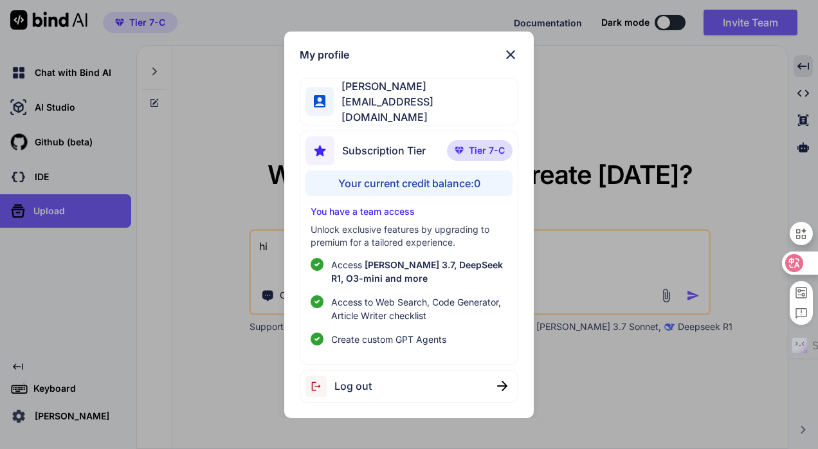
click at [512, 55] on img at bounding box center [510, 54] width 15 height 15
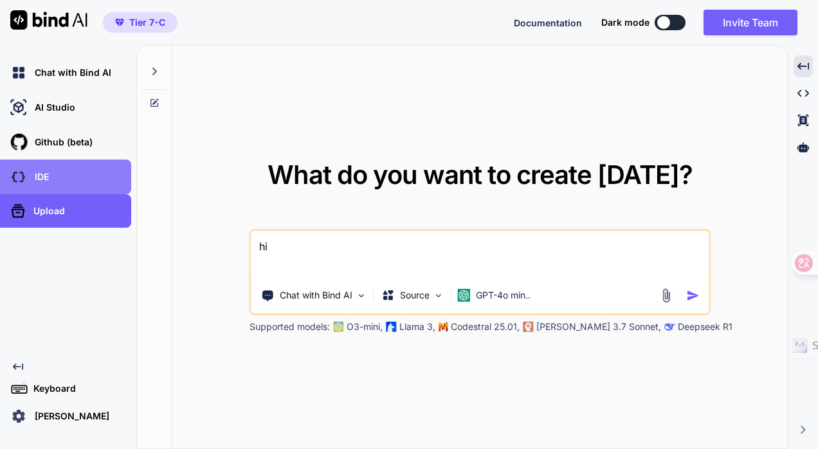
click at [51, 170] on div "IDE" at bounding box center [70, 177] width 124 height 22
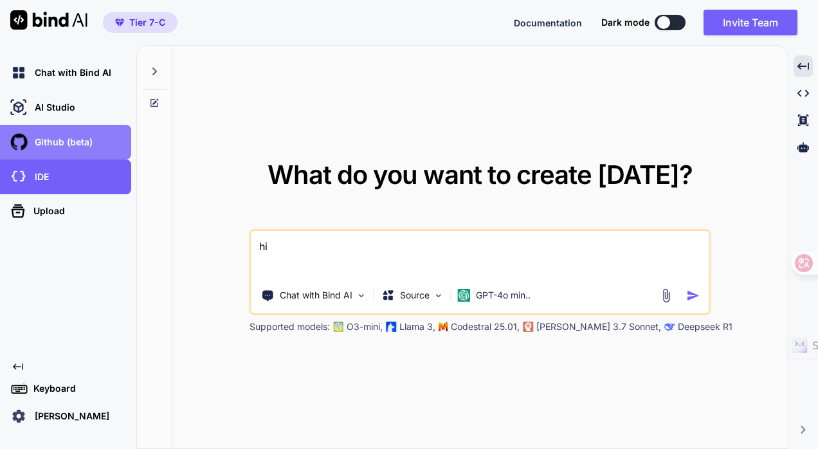
click at [80, 138] on p "Github (beta)" at bounding box center [61, 142] width 63 height 13
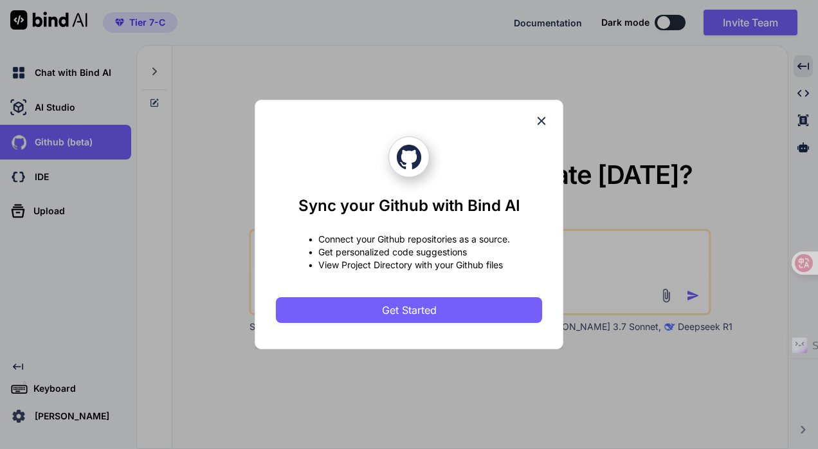
click at [55, 380] on div "Sync your Github with Bind AI • Connect your Github repositories as a source. •…" at bounding box center [409, 224] width 818 height 449
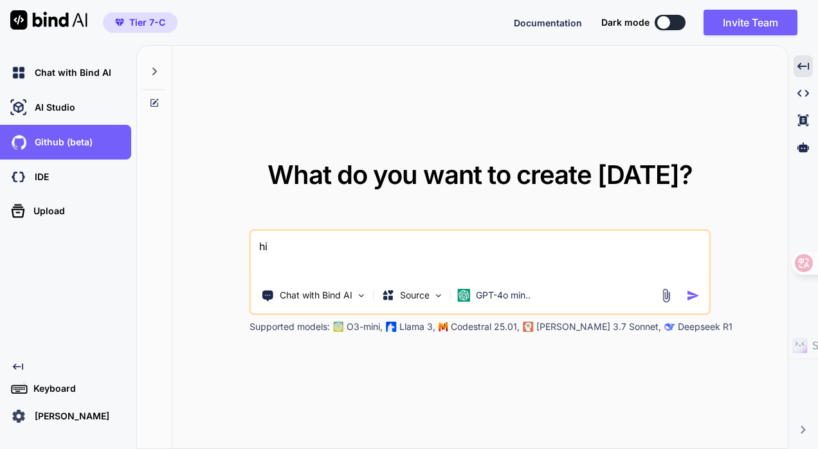
click at [57, 385] on p "Keyboard" at bounding box center [52, 388] width 48 height 13
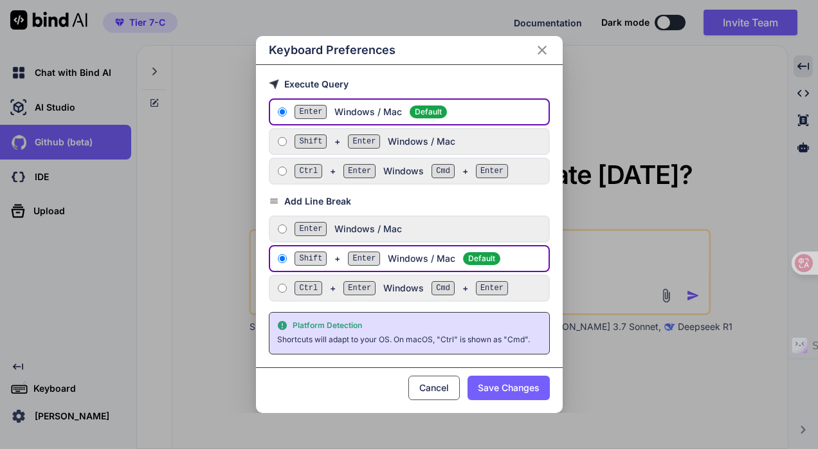
click at [546, 54] on icon "Close" at bounding box center [542, 49] width 15 height 15
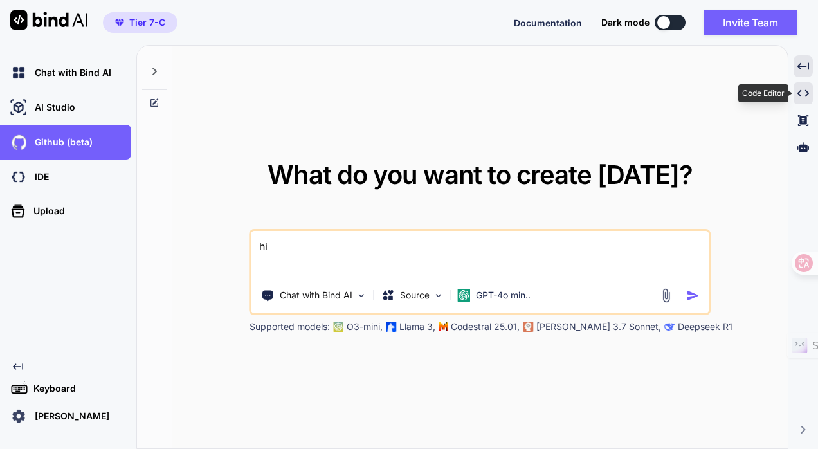
click at [807, 100] on div "Created with Pixso." at bounding box center [803, 93] width 19 height 22
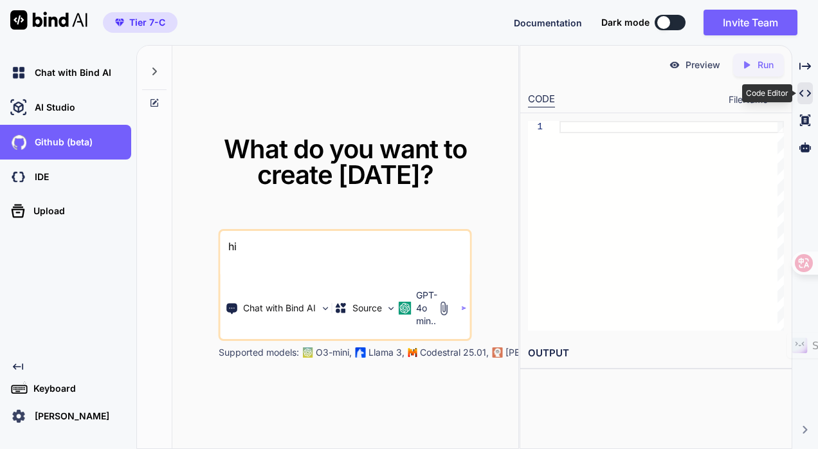
click at [807, 100] on div "Created with Pixso." at bounding box center [805, 93] width 15 height 22
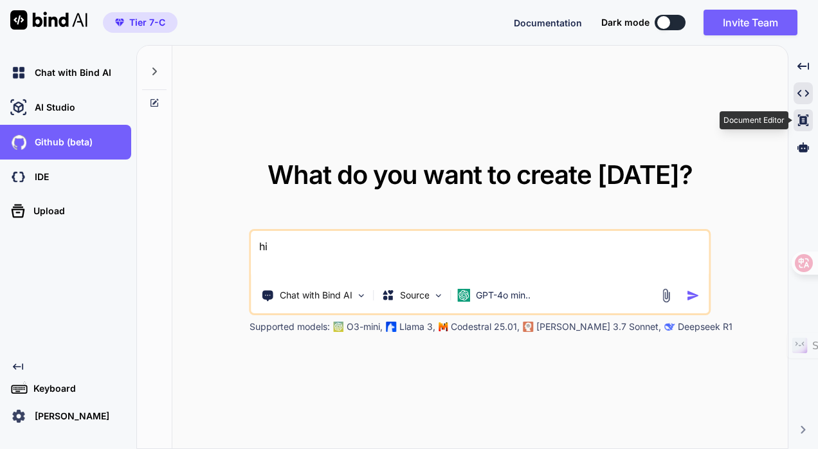
click at [810, 121] on div "Created with Pixso." at bounding box center [803, 120] width 19 height 22
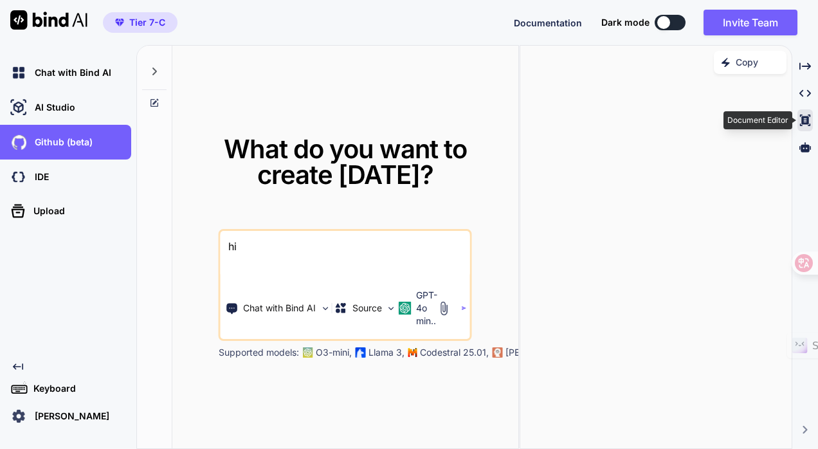
click at [810, 122] on icon "Created with Pixso." at bounding box center [806, 121] width 12 height 12
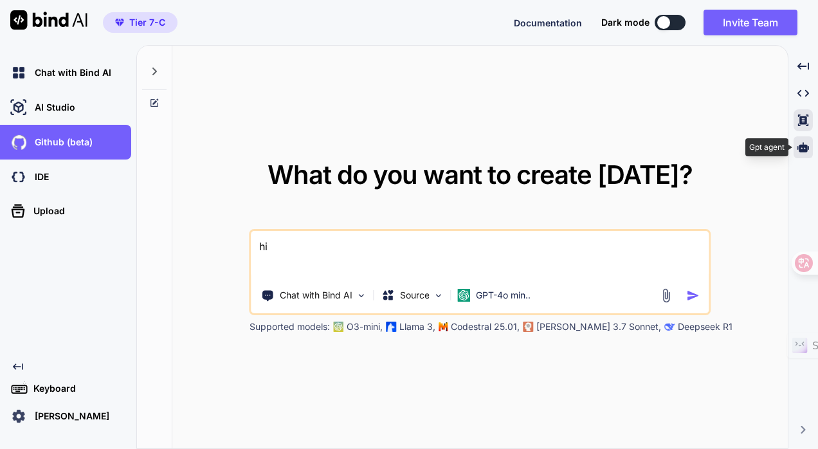
click at [806, 149] on icon at bounding box center [804, 147] width 12 height 10
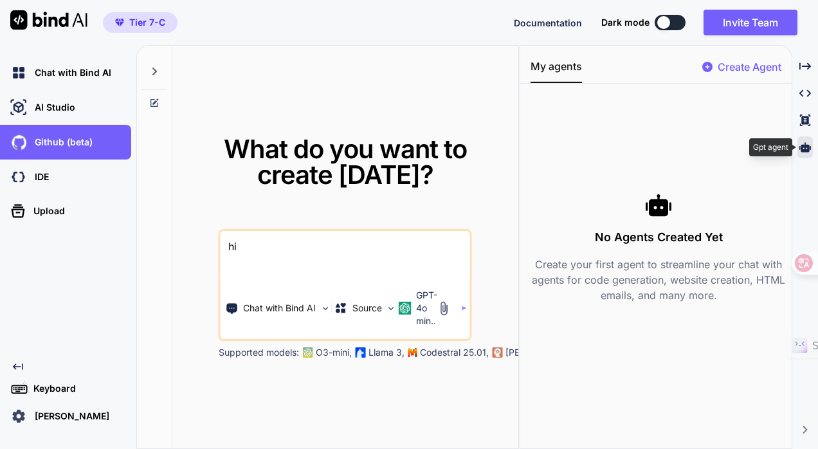
click at [806, 149] on icon at bounding box center [806, 147] width 12 height 10
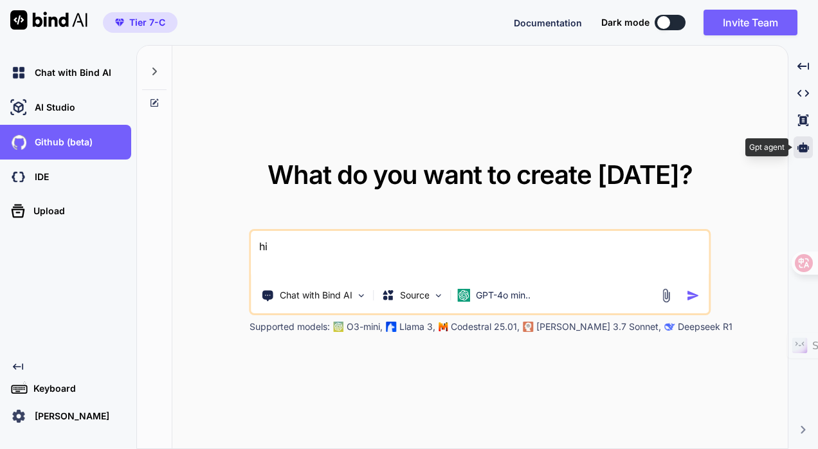
click at [806, 149] on icon at bounding box center [804, 147] width 12 height 10
type textarea "x"
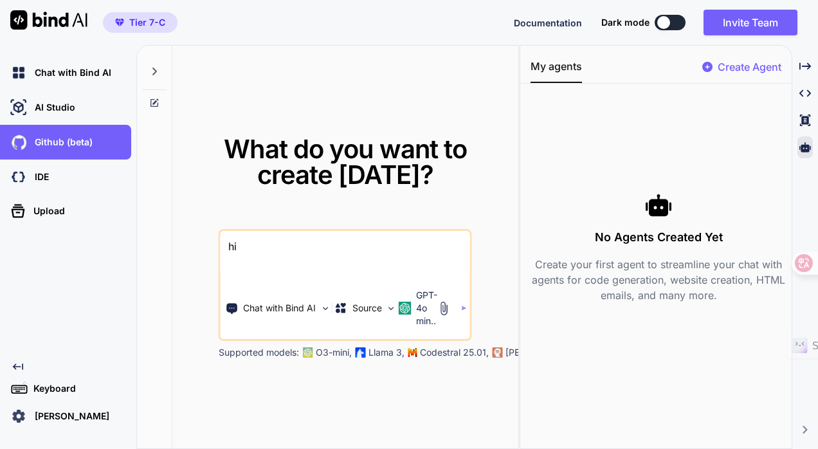
drag, startPoint x: 818, startPoint y: 202, endPoint x: 820, endPoint y: 284, distance: 81.8
drag, startPoint x: 820, startPoint y: 284, endPoint x: 818, endPoint y: 163, distance: 121.0
click at [818, 163] on html "Tier 7-C Documentation Dark mode Invite Team Created with Pixso. Chat with Bind…" at bounding box center [409, 224] width 818 height 449
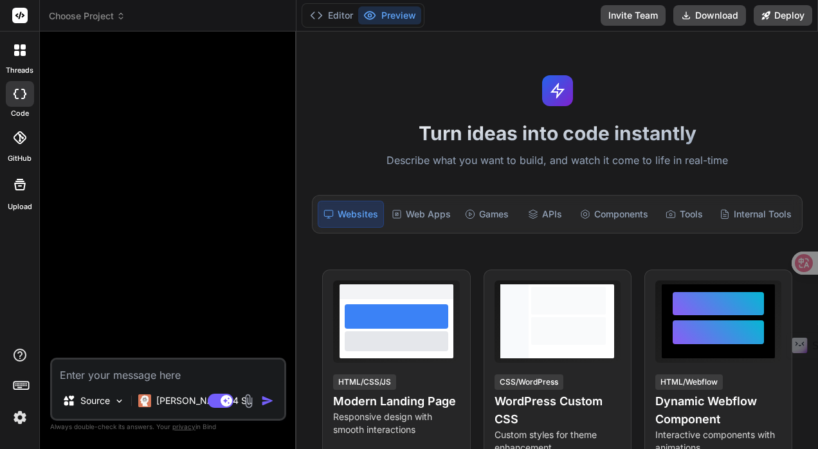
drag, startPoint x: 236, startPoint y: 155, endPoint x: 203, endPoint y: 260, distance: 109.9
click at [203, 260] on div at bounding box center [170, 200] width 234 height 316
click at [99, 398] on p "Source" at bounding box center [95, 400] width 30 height 13
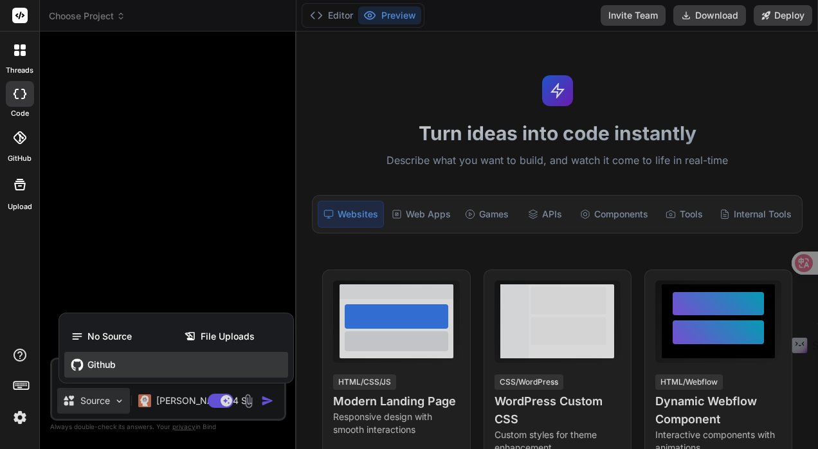
click at [104, 365] on span "Github" at bounding box center [102, 364] width 28 height 13
type textarea "x"
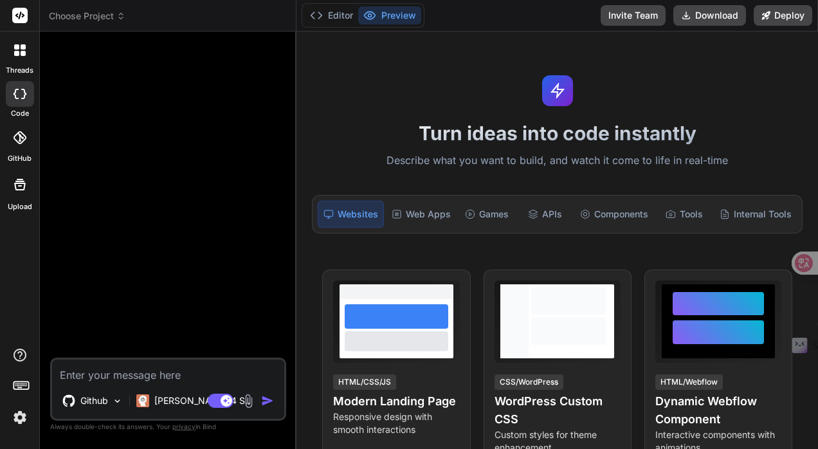
drag, startPoint x: 120, startPoint y: 91, endPoint x: 63, endPoint y: 147, distance: 79.2
drag, startPoint x: 63, startPoint y: 147, endPoint x: 519, endPoint y: 131, distance: 455.8
click at [519, 131] on h1 "Turn ideas into code instantly" at bounding box center [557, 133] width 506 height 23
drag, startPoint x: 458, startPoint y: 167, endPoint x: 466, endPoint y: 233, distance: 66.8
type textarea "x"
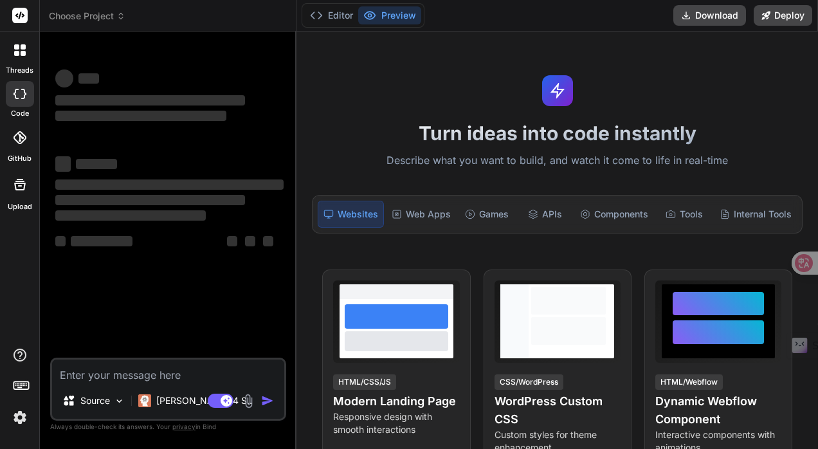
click at [18, 420] on img at bounding box center [20, 418] width 22 height 22
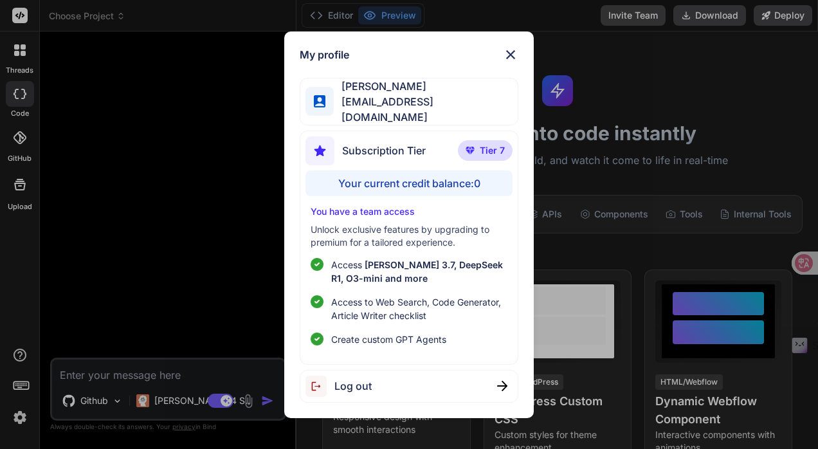
click at [156, 215] on div "My profile [PERSON_NAME] [PERSON_NAME][EMAIL_ADDRESS][DOMAIN_NAME] Subscription…" at bounding box center [409, 224] width 818 height 449
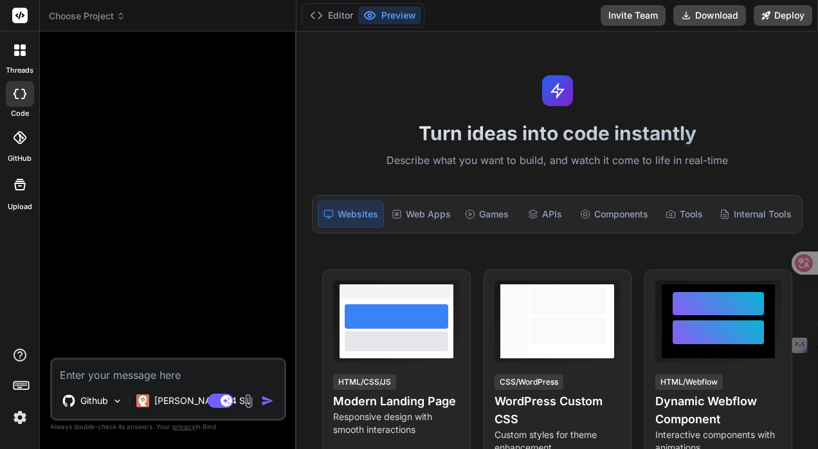
click at [21, 102] on div at bounding box center [20, 94] width 28 height 26
type textarea "x"
drag, startPoint x: 30, startPoint y: 113, endPoint x: 180, endPoint y: 69, distance: 156.8
click at [180, 69] on div at bounding box center [170, 200] width 234 height 316
click at [30, 145] on div at bounding box center [20, 138] width 28 height 28
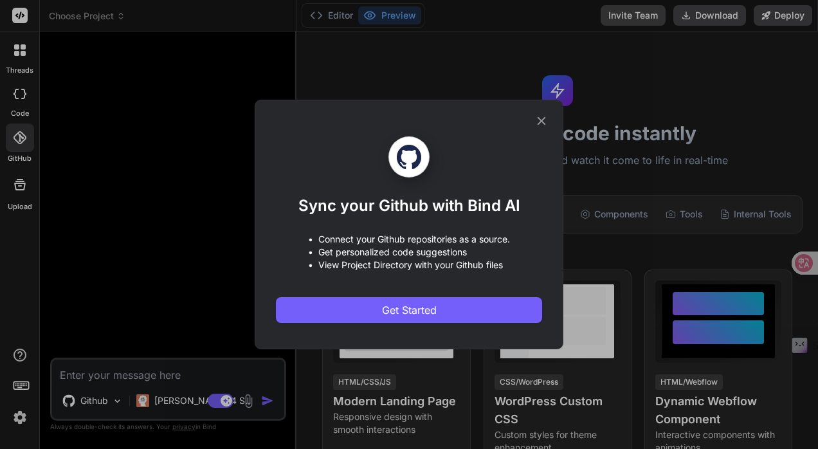
click at [539, 125] on icon at bounding box center [542, 121] width 14 height 14
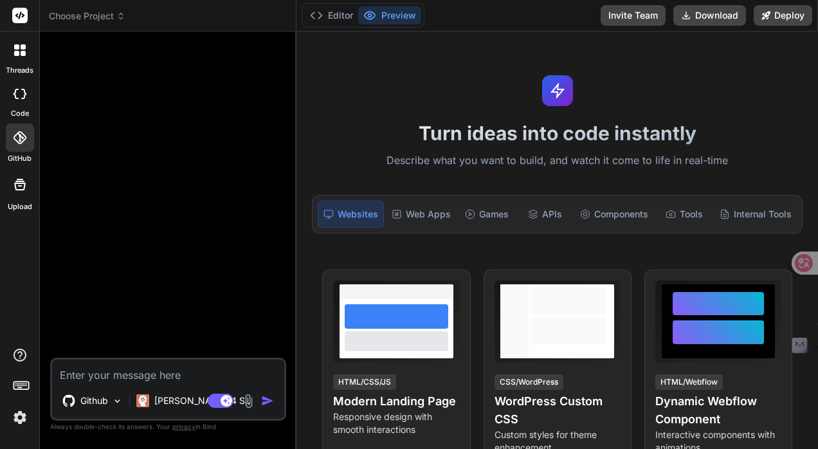
click at [18, 419] on img at bounding box center [20, 418] width 22 height 22
